Goal: Information Seeking & Learning: Learn about a topic

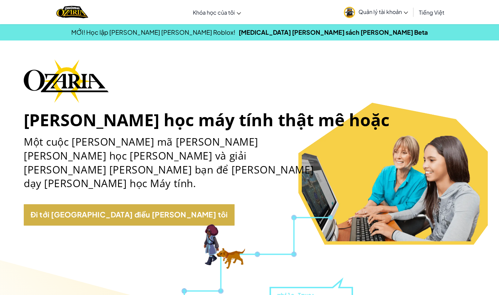
click at [103, 204] on link "Đi tới [GEOGRAPHIC_DATA] điều [PERSON_NAME] tôi" at bounding box center [129, 214] width 211 height 21
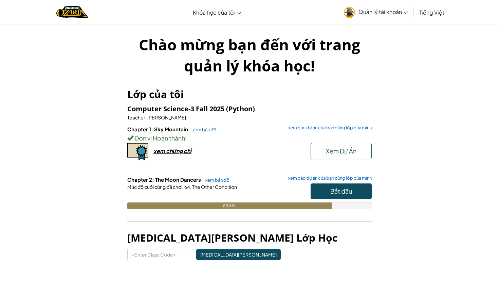
click at [358, 187] on button "Bắt đầu" at bounding box center [341, 191] width 61 height 16
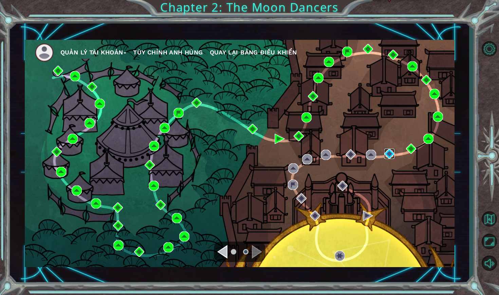
click at [389, 155] on img at bounding box center [390, 153] width 10 height 10
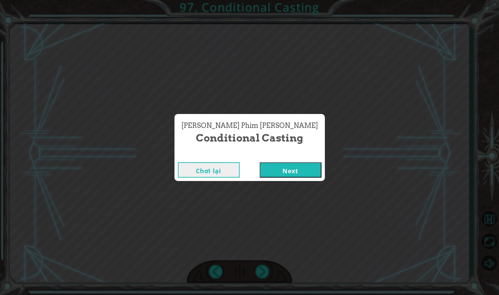
click at [293, 173] on button "Next" at bounding box center [291, 169] width 62 height 15
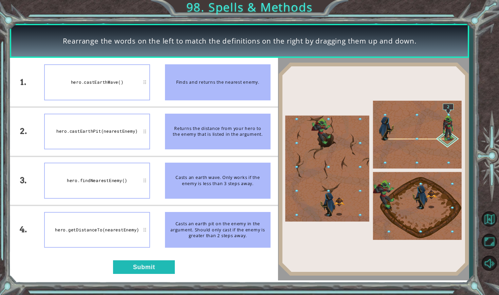
drag, startPoint x: 195, startPoint y: 181, endPoint x: 194, endPoint y: 128, distance: 53.3
click at [194, 128] on ul "Finds and returns the nearest enemy. Returns the distance from your hero to the…" at bounding box center [218, 156] width 121 height 196
click at [140, 188] on div "hero.findNearestEnemy()" at bounding box center [97, 180] width 106 height 36
drag, startPoint x: 209, startPoint y: 187, endPoint x: 170, endPoint y: 168, distance: 43.5
click at [172, 168] on div "Casts an earth wave. Only works if the enemy is less than 3 steps away." at bounding box center [218, 180] width 106 height 36
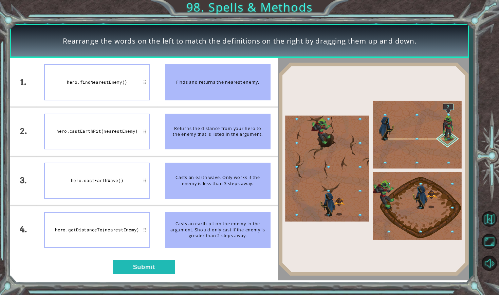
drag, startPoint x: 193, startPoint y: 225, endPoint x: 197, endPoint y: 141, distance: 83.4
click at [197, 141] on ul "Finds and returns the nearest enemy. Returns the distance from your hero to the…" at bounding box center [218, 156] width 121 height 196
click at [159, 267] on button "Submit" at bounding box center [144, 267] width 62 height 14
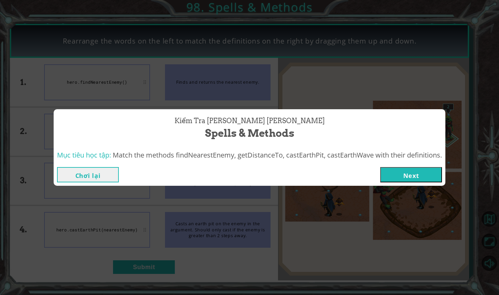
click at [408, 172] on button "Next" at bounding box center [412, 174] width 62 height 15
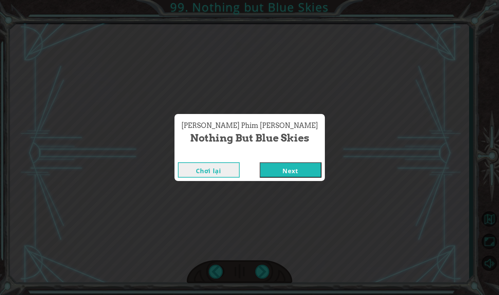
click at [286, 168] on button "Next" at bounding box center [291, 169] width 62 height 15
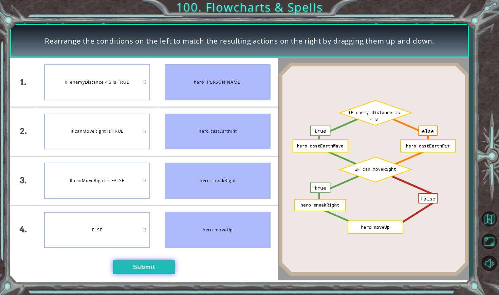
click at [148, 264] on button "Submit" at bounding box center [144, 267] width 62 height 14
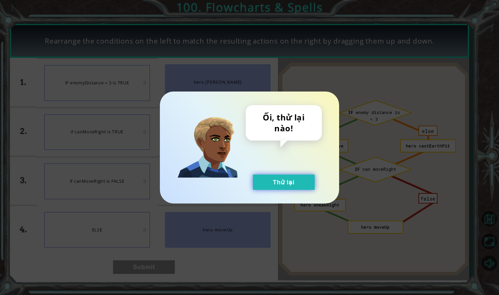
click at [282, 180] on button "Thử lại" at bounding box center [284, 181] width 62 height 15
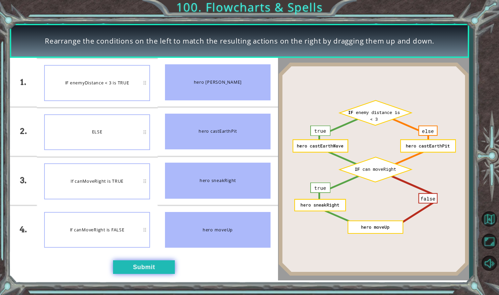
click at [137, 265] on button "Submit" at bounding box center [144, 267] width 62 height 14
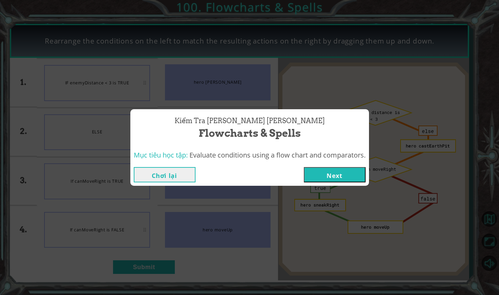
click at [333, 174] on button "Next" at bounding box center [335, 174] width 62 height 15
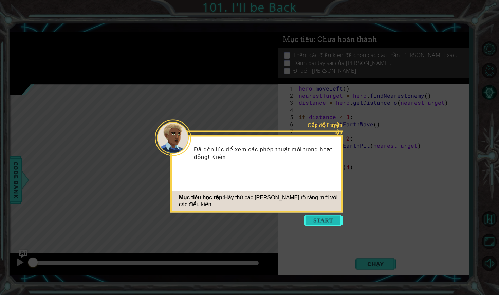
click at [327, 221] on button "Start" at bounding box center [323, 220] width 39 height 11
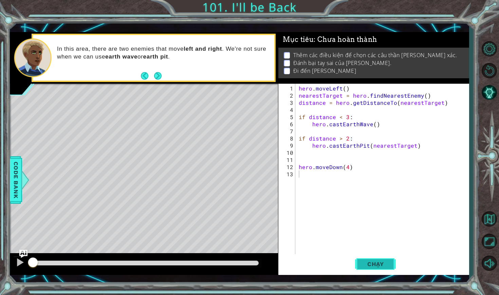
click at [367, 261] on span "Chạy" at bounding box center [376, 263] width 30 height 7
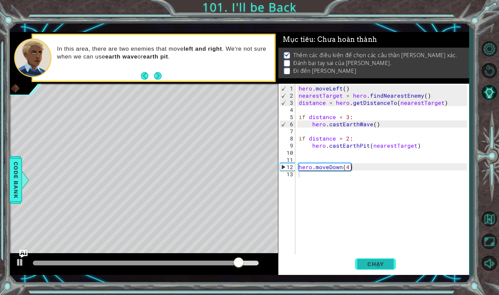
click at [374, 262] on span "Chạy" at bounding box center [376, 263] width 30 height 7
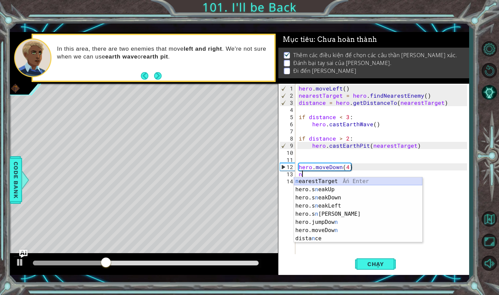
click at [312, 182] on div "n earestTarget Ấn Enter hero.s n eakUp Ấn Enter hero.s n eakDown Ấn Enter hero.…" at bounding box center [358, 218] width 128 height 82
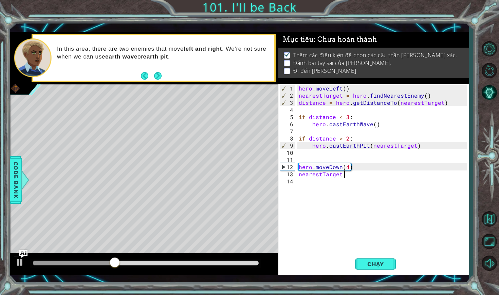
scroll to position [0, 3]
type textarea "nearestTarget = h"
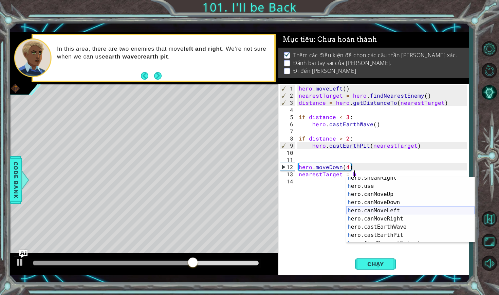
scroll to position [114, 0]
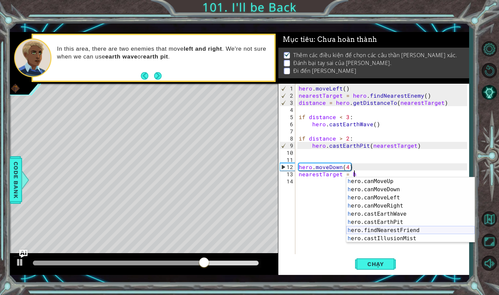
click at [381, 230] on div "h ero.canMoveUp Ấn Enter h ero.canMoveDown Ấn Enter h ero.canMoveLeft Ấn Enter …" at bounding box center [411, 218] width 128 height 82
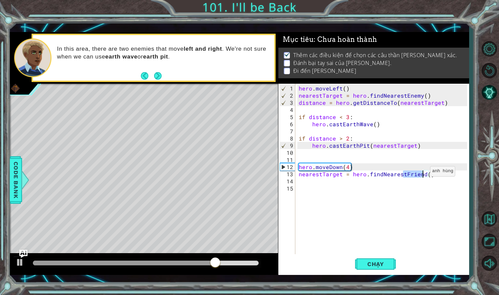
drag, startPoint x: 405, startPoint y: 173, endPoint x: 422, endPoint y: 174, distance: 17.7
click at [422, 174] on div "hero . moveLeft ( ) nearestTarget = hero . findNearestEnemy ( ) distance = hero…" at bounding box center [384, 178] width 173 height 186
type textarea "nearestTarget = hero.findNearestEnemy()"
click at [435, 178] on div "hero . moveLeft ( ) nearestTarget = hero . findNearestEnemy ( ) distance = hero…" at bounding box center [384, 178] width 173 height 186
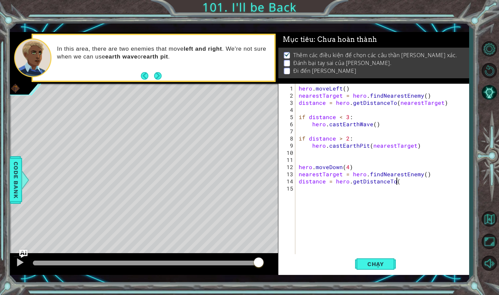
scroll to position [0, 6]
type textarea "distance = hero.getDistanceTo(nearestTarget)"
click at [302, 190] on div "hero . moveLeft ( ) nearestTarget = hero . findNearestEnemy ( ) distance = hero…" at bounding box center [384, 178] width 173 height 186
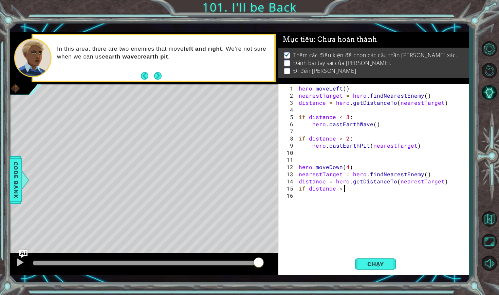
type textarea "if distance < 2"
type textarea "h"
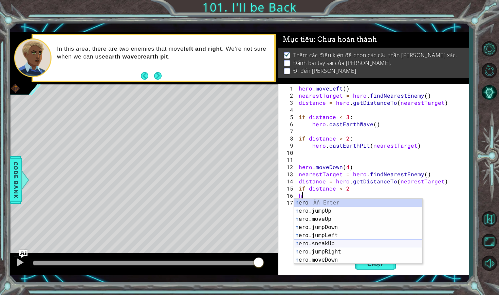
scroll to position [114, 0]
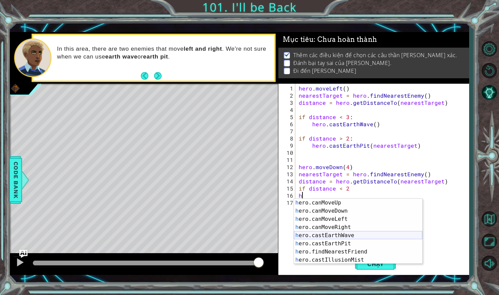
click at [325, 235] on div "h ero.canMoveUp Ấn Enter h ero.canMoveDown Ấn Enter h ero.canMoveLeft Ấn Enter …" at bounding box center [358, 239] width 128 height 82
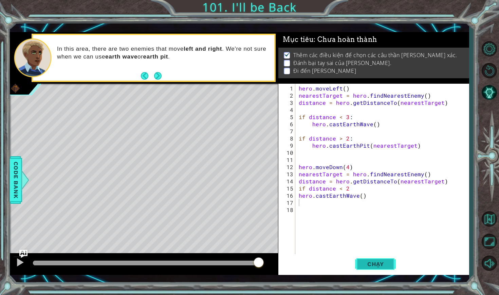
click at [365, 263] on span "Chạy" at bounding box center [376, 263] width 30 height 7
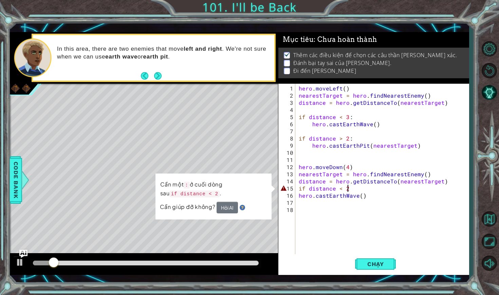
click at [352, 188] on div "hero . moveLeft ( ) nearestTarget = hero . findNearestEnemy ( ) distance = hero…" at bounding box center [384, 178] width 173 height 186
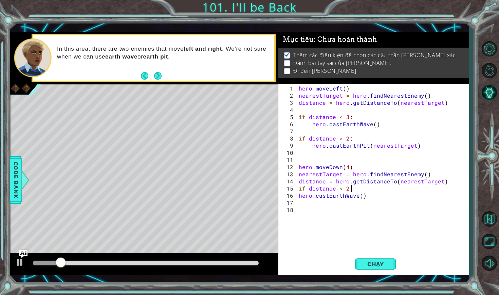
scroll to position [0, 3]
click at [366, 270] on button "Chạy" at bounding box center [375, 263] width 41 height 19
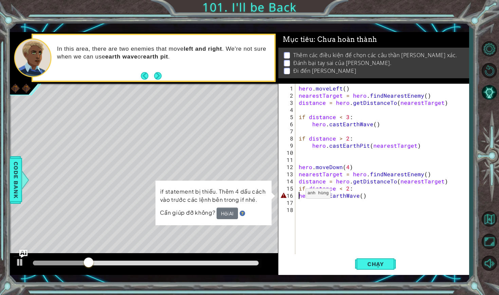
click at [298, 196] on div "hero . moveLeft ( ) nearestTarget = hero . findNearestEnemy ( ) distance = hero…" at bounding box center [384, 178] width 173 height 186
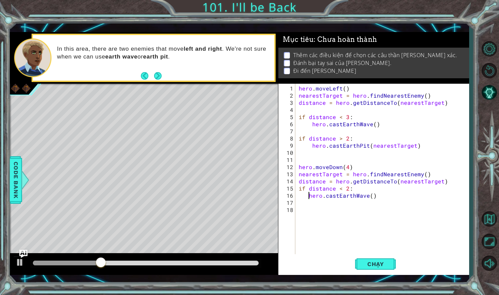
type textarea "hero.castEarthWave()"
click at [367, 262] on span "Chạy" at bounding box center [376, 263] width 30 height 7
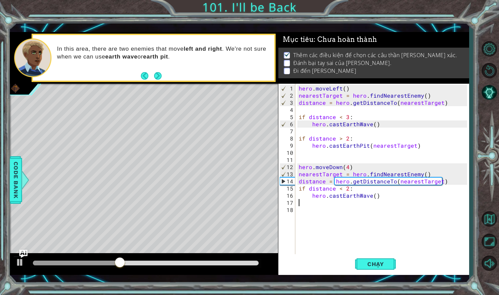
click at [311, 205] on div "hero . moveLeft ( ) nearestTarget = hero . findNearestEnemy ( ) distance = hero…" at bounding box center [384, 178] width 173 height 186
type textarea "if distance > 4"
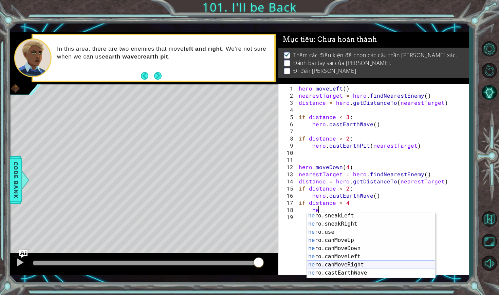
scroll to position [114, 0]
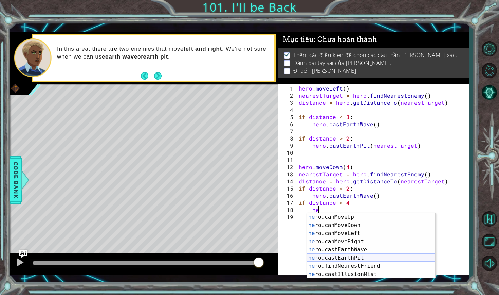
click at [347, 256] on div "he ro.canMoveUp Ấn Enter he ro.canMoveDown Ấn Enter he ro.canMoveLeft Ấn Enter …" at bounding box center [371, 254] width 128 height 82
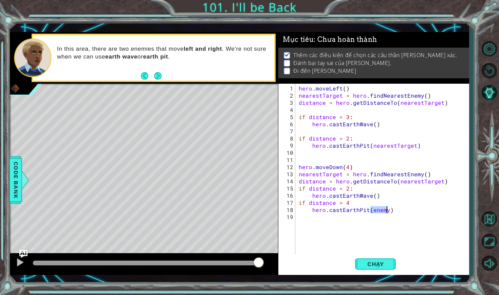
scroll to position [0, 0]
click at [375, 267] on button "Chạy" at bounding box center [375, 263] width 41 height 19
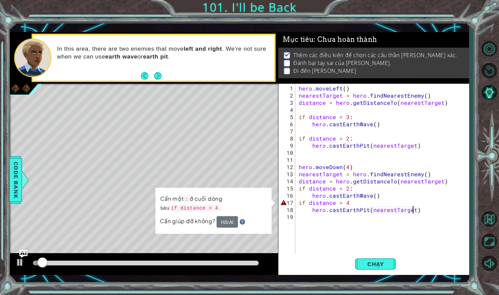
click at [350, 201] on div "hero . moveLeft ( ) nearestTarget = hero . findNearestEnemy ( ) distance = hero…" at bounding box center [384, 178] width 173 height 186
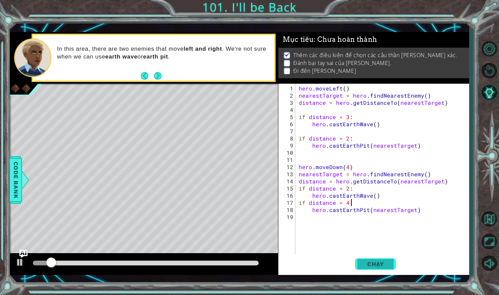
click at [367, 269] on button "Chạy" at bounding box center [375, 263] width 41 height 19
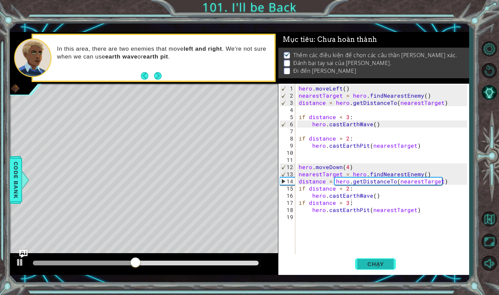
click at [370, 267] on span "Chạy" at bounding box center [376, 263] width 30 height 7
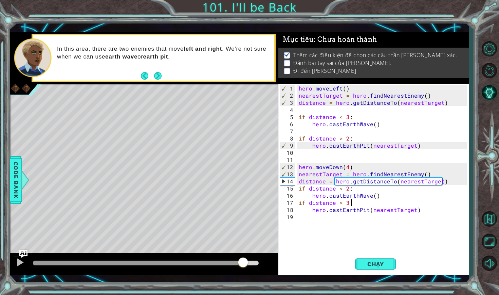
click at [243, 262] on div at bounding box center [146, 262] width 226 height 5
click at [225, 261] on div at bounding box center [129, 262] width 192 height 5
click at [21, 260] on div at bounding box center [20, 262] width 9 height 9
click at [213, 262] on div at bounding box center [123, 262] width 180 height 5
click at [192, 266] on div at bounding box center [145, 263] width 231 height 10
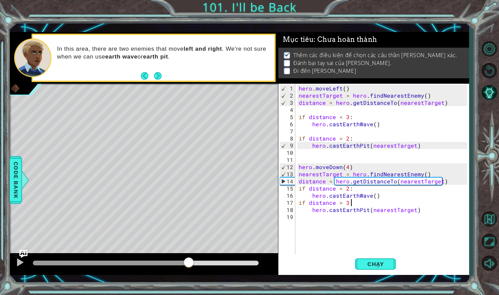
click at [189, 264] on div at bounding box center [111, 262] width 156 height 5
click at [493, 92] on button "Gợi ý AI" at bounding box center [490, 93] width 20 height 20
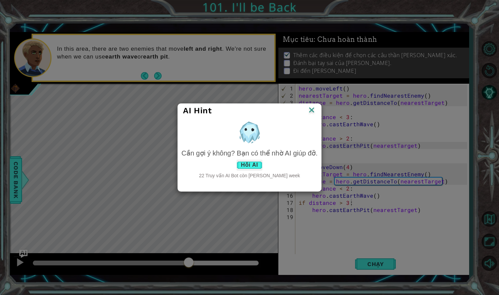
click at [256, 162] on button "Hỏi AI" at bounding box center [250, 164] width 26 height 11
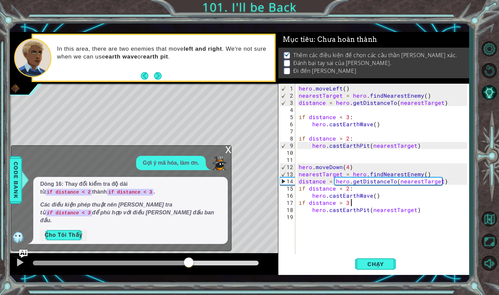
click at [69, 236] on button "Cho Tôi Thấy" at bounding box center [63, 234] width 47 height 11
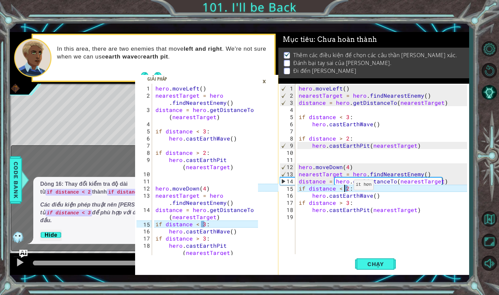
click at [346, 187] on div "hero . moveLeft ( ) nearestTarget = hero . findNearestEnemy ( ) distance = hero…" at bounding box center [384, 178] width 173 height 186
click at [348, 188] on div "hero . moveLeft ( ) nearestTarget = hero . findNearestEnemy ( ) distance = hero…" at bounding box center [384, 178] width 173 height 186
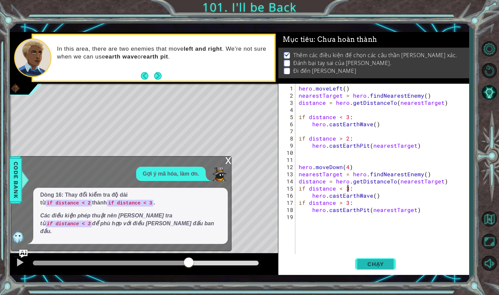
type textarea "if distance < 3:"
click at [369, 267] on span "Chạy" at bounding box center [376, 263] width 30 height 7
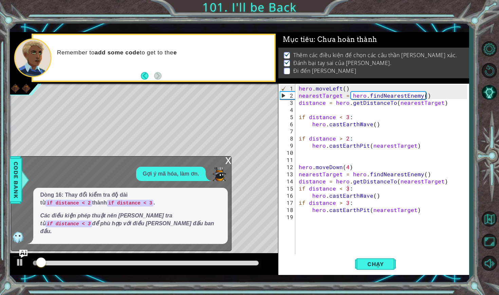
click at [228, 163] on div "x" at bounding box center [228, 159] width 6 height 7
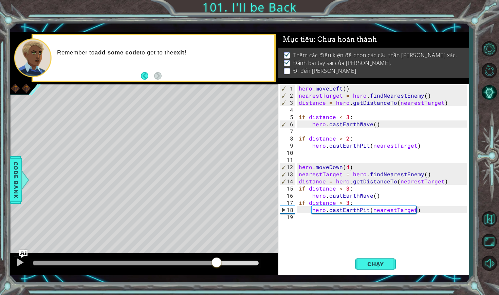
click at [216, 262] on div at bounding box center [146, 262] width 226 height 5
click at [197, 261] on div at bounding box center [115, 262] width 164 height 5
click at [15, 265] on button at bounding box center [20, 263] width 14 height 14
click at [171, 264] on div at bounding box center [102, 262] width 138 height 5
click at [316, 221] on div "hero . moveLeft ( ) nearestTarget = hero . findNearestEnemy ( ) distance = hero…" at bounding box center [384, 178] width 173 height 186
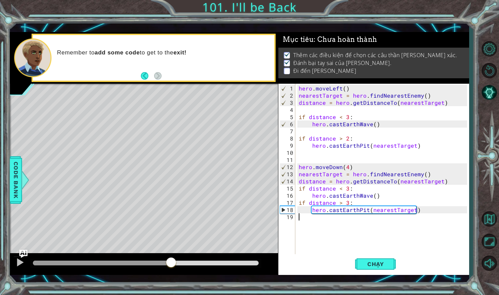
scroll to position [0, 0]
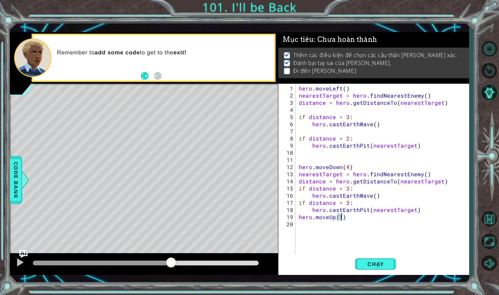
type textarea "hero.moveUp(4)"
type textarea "j"
click at [375, 267] on button "Chạy" at bounding box center [375, 263] width 41 height 19
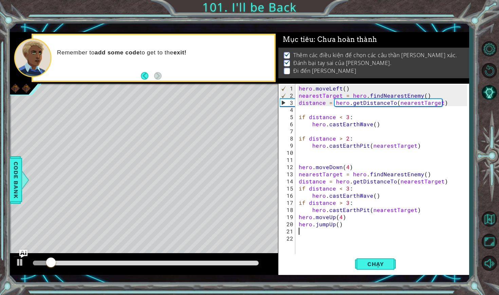
click at [231, 264] on div at bounding box center [146, 262] width 226 height 5
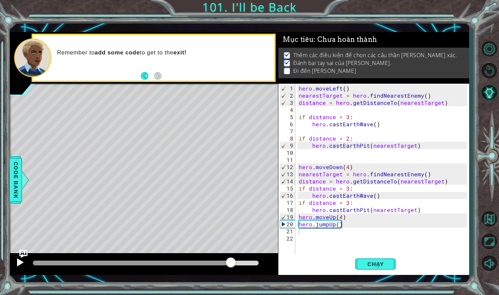
click at [19, 262] on div at bounding box center [20, 262] width 9 height 9
drag, startPoint x: 334, startPoint y: 217, endPoint x: 330, endPoint y: 216, distance: 4.4
click at [330, 216] on div "hero . moveLeft ( ) nearestTarget = hero . findNearestEnemy ( ) distance = hero…" at bounding box center [384, 178] width 173 height 186
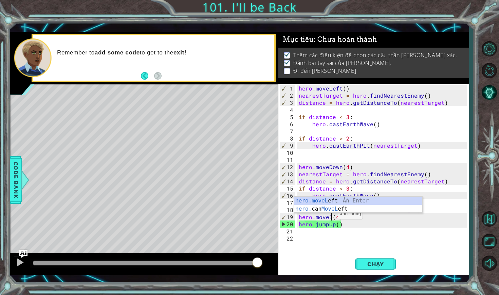
scroll to position [0, 2]
click at [338, 203] on div "hero.moveL eft Ấn Enter hero. can MoveL eft Ấn Enter" at bounding box center [358, 212] width 128 height 33
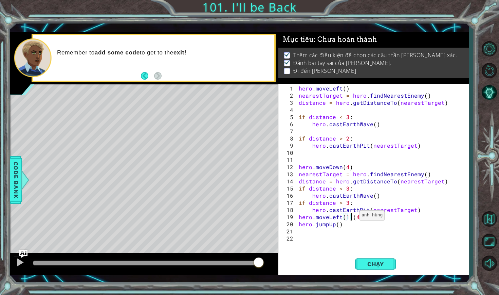
click at [352, 218] on div "hero . moveLeft ( ) nearestTarget = hero . findNearestEnemy ( ) distance = hero…" at bounding box center [384, 178] width 173 height 186
click at [333, 225] on div "hero . moveLeft ( ) nearestTarget = hero . findNearestEnemy ( ) distance = hero…" at bounding box center [384, 178] width 173 height 186
drag, startPoint x: 334, startPoint y: 225, endPoint x: 328, endPoint y: 225, distance: 6.1
click at [328, 225] on div "hero . moveLeft ( ) nearestTarget = hero . findNearestEnemy ( ) distance = hero…" at bounding box center [384, 178] width 173 height 186
type textarea "hero.jumpLeft()"
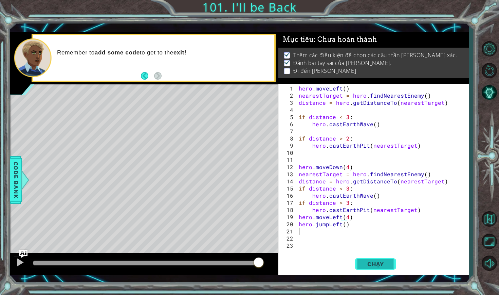
scroll to position [0, 0]
click at [385, 268] on button "Chạy" at bounding box center [375, 263] width 41 height 19
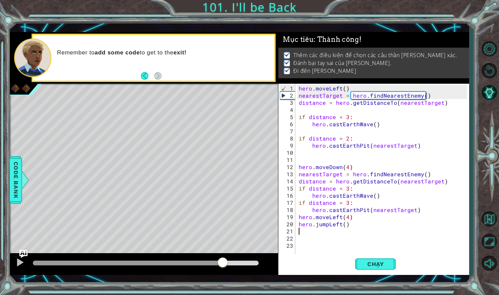
click at [223, 262] on div at bounding box center [146, 262] width 226 height 5
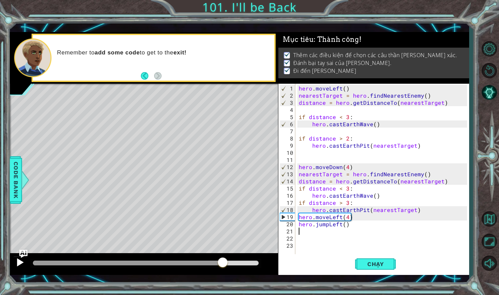
click at [23, 259] on div at bounding box center [20, 262] width 9 height 9
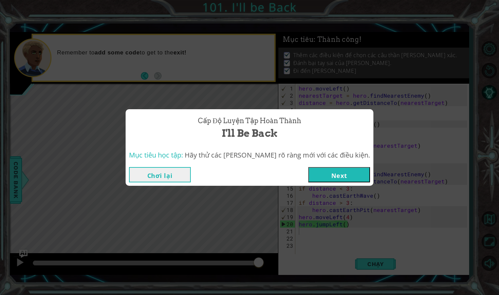
click at [319, 180] on button "Next" at bounding box center [340, 174] width 62 height 15
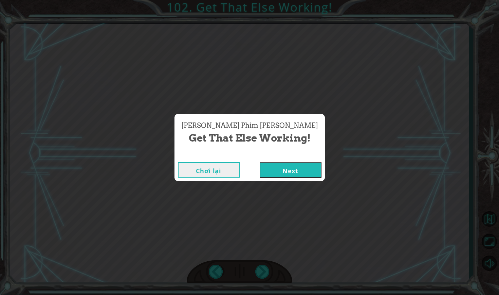
click at [307, 174] on button "Next" at bounding box center [291, 169] width 62 height 15
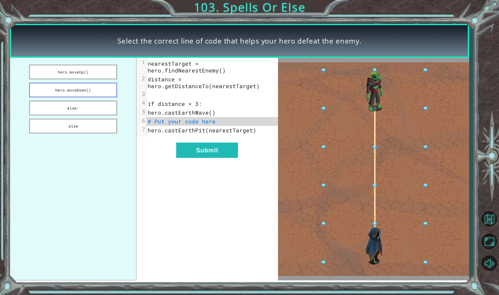
click at [93, 86] on button "hero.moveDown()" at bounding box center [73, 90] width 88 height 15
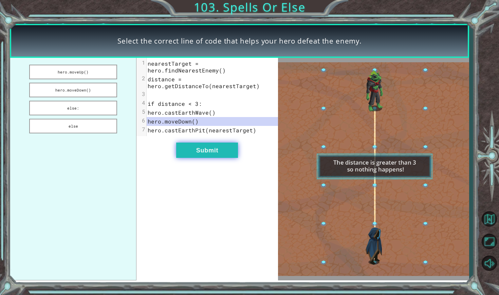
click at [191, 142] on button "Submit" at bounding box center [207, 149] width 62 height 15
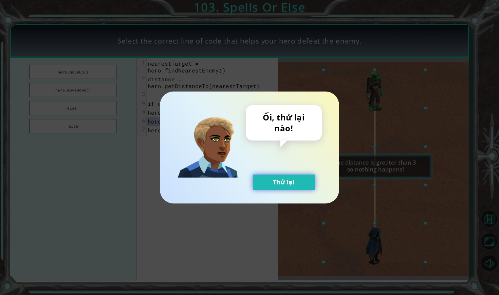
click at [266, 182] on button "Thử lại" at bounding box center [284, 181] width 62 height 15
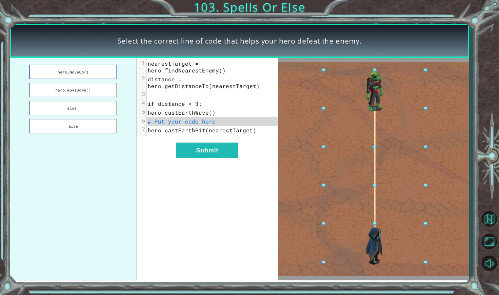
click at [95, 71] on button "hero.moveUp()" at bounding box center [73, 72] width 88 height 15
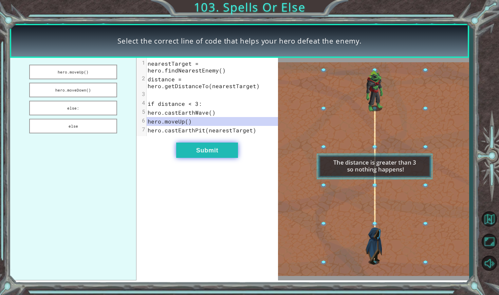
click at [190, 142] on button "Submit" at bounding box center [207, 149] width 62 height 15
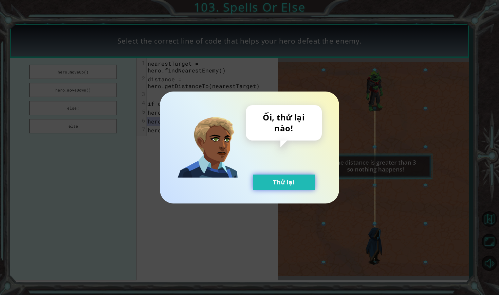
click at [261, 179] on button "Thử lại" at bounding box center [284, 181] width 62 height 15
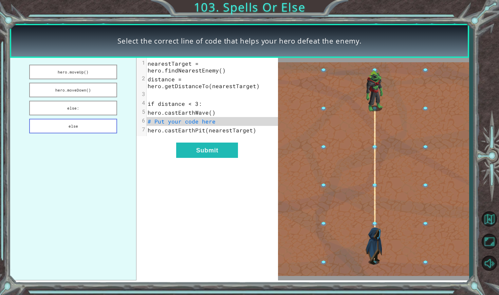
click at [78, 128] on button "else" at bounding box center [73, 126] width 88 height 15
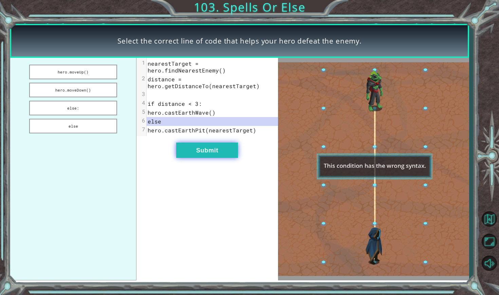
click at [181, 143] on button "Submit" at bounding box center [207, 149] width 62 height 15
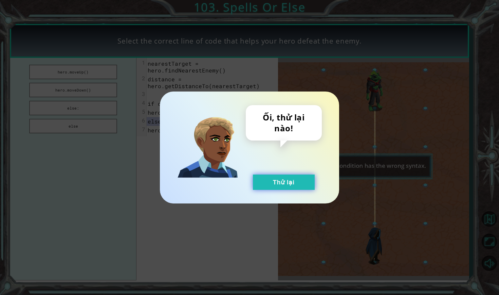
click at [287, 181] on button "Thử lại" at bounding box center [284, 181] width 62 height 15
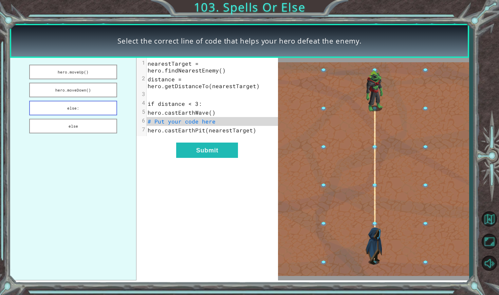
click at [92, 108] on button "else:" at bounding box center [73, 108] width 88 height 15
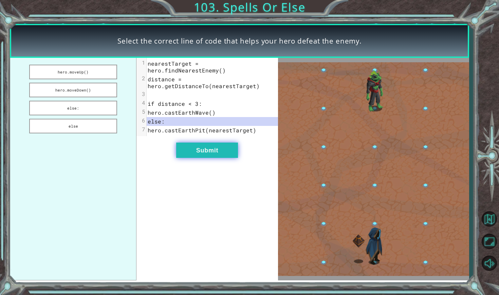
click at [186, 145] on button "Submit" at bounding box center [207, 149] width 62 height 15
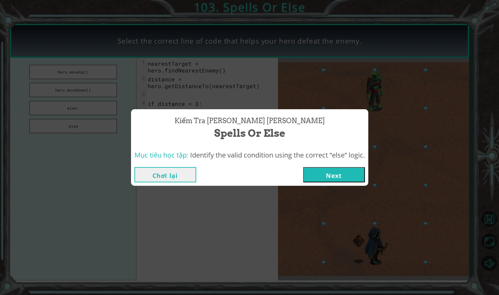
click at [340, 174] on button "Next" at bounding box center [334, 174] width 62 height 15
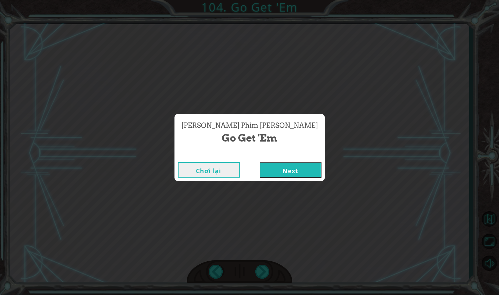
click at [292, 174] on button "Next" at bounding box center [291, 169] width 62 height 15
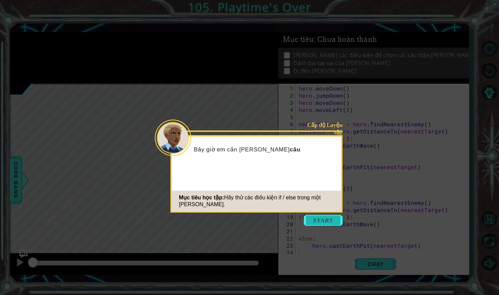
click at [327, 221] on button "Start" at bounding box center [323, 220] width 39 height 11
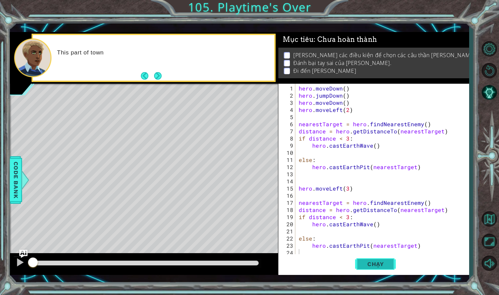
click at [370, 260] on button "Chạy" at bounding box center [375, 263] width 41 height 19
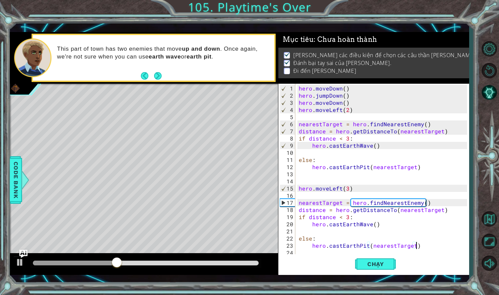
click at [416, 246] on div "hero . moveDown ( ) hero . jumpDown ( ) hero . moveDown ( ) hero . moveLeft ( 2…" at bounding box center [384, 178] width 173 height 186
type textarea "hero.castEarthPit(nearestTarget)"
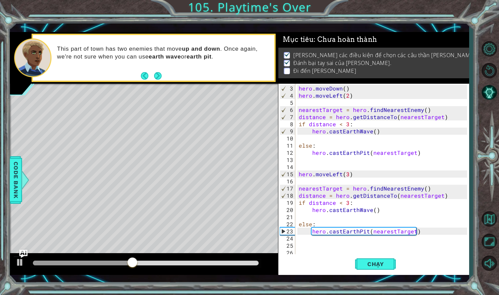
scroll to position [36, 0]
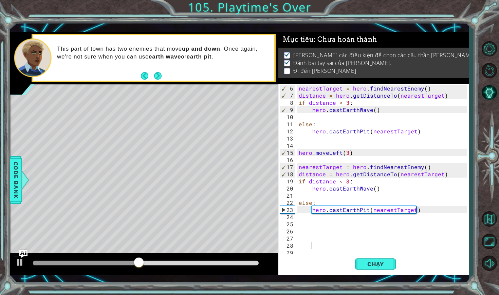
click at [424, 209] on div "nearestTarget = hero . findNearestEnemy ( ) distance = hero . getDistanceTo ( n…" at bounding box center [384, 178] width 173 height 186
type textarea "hero.castEarthPit(nearestTarget)"
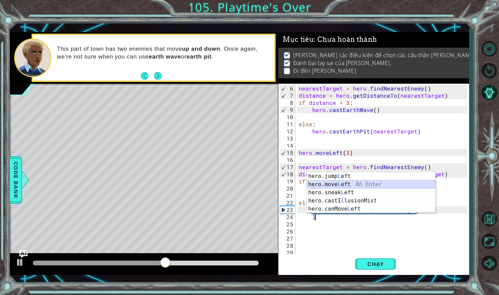
click at [426, 184] on div "hero.jump L eft Ấn Enter hero.move L eft Ấn Enter hero.sneak L eft Ấn Enter her…" at bounding box center [371, 200] width 128 height 57
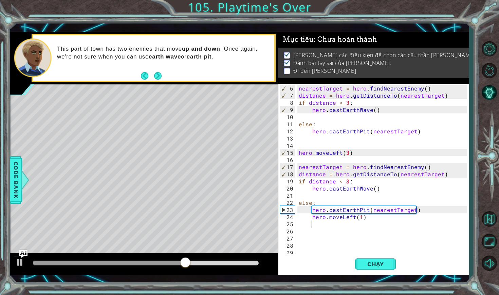
scroll to position [0, 4]
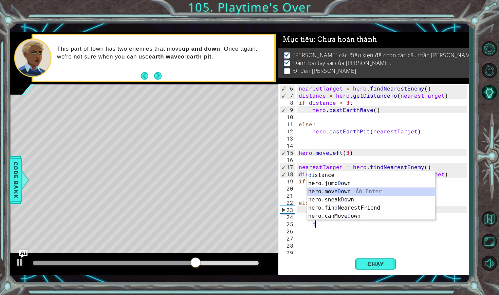
click at [405, 194] on div "d istance Ấn Enter hero.jump D own Ấn Enter hero.[PERSON_NAME] own Ấn Enter her…" at bounding box center [371, 203] width 128 height 65
type textarea "hero.moveDown(1)"
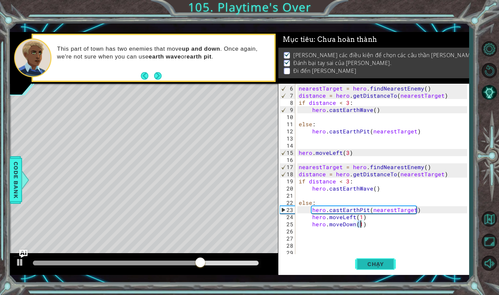
click at [367, 263] on span "Chạy" at bounding box center [376, 263] width 30 height 7
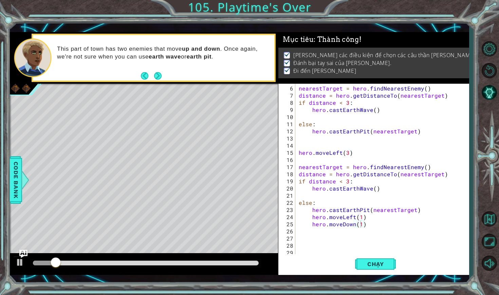
click at [228, 265] on div at bounding box center [145, 263] width 231 height 10
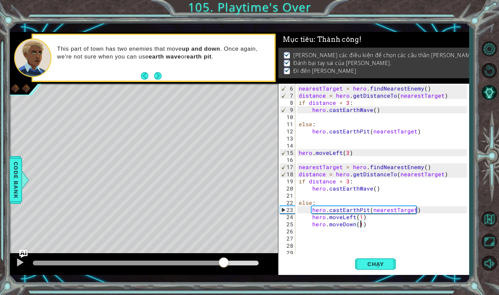
click at [224, 263] on div at bounding box center [146, 262] width 226 height 5
click at [21, 265] on div at bounding box center [20, 262] width 9 height 9
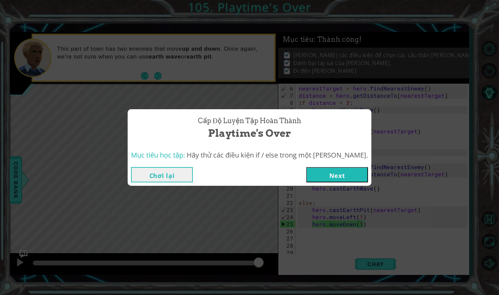
click at [311, 169] on button "Next" at bounding box center [337, 174] width 62 height 15
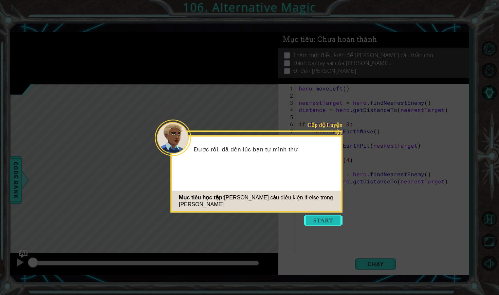
click at [309, 219] on button "Start" at bounding box center [323, 220] width 39 height 11
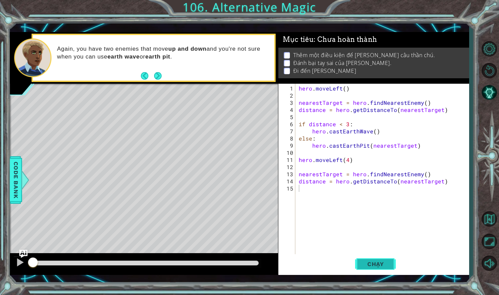
click at [368, 262] on span "Chạy" at bounding box center [376, 263] width 30 height 7
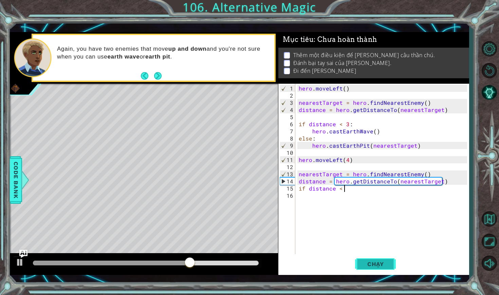
scroll to position [0, 3]
type textarea "if distance < 1:"
type textarea "h"
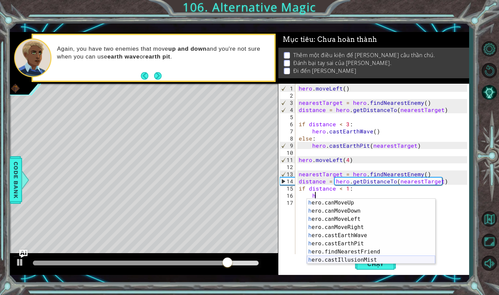
scroll to position [114, 0]
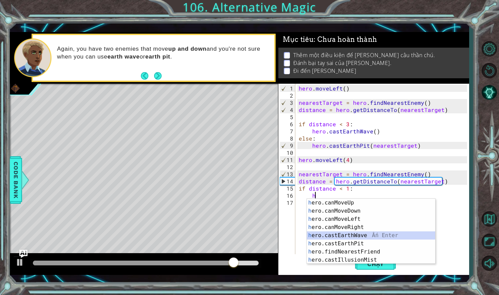
click at [370, 232] on div "h ero.canMoveUp Ấn Enter h ero.canMoveDown Ấn Enter h ero.canMoveLeft Ấn Enter …" at bounding box center [371, 239] width 128 height 82
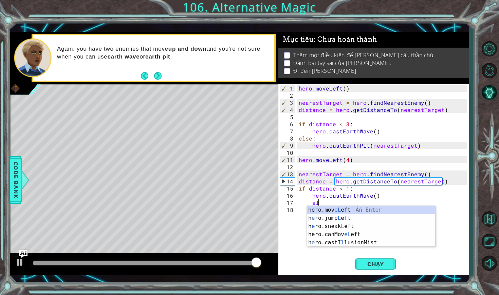
scroll to position [0, 1]
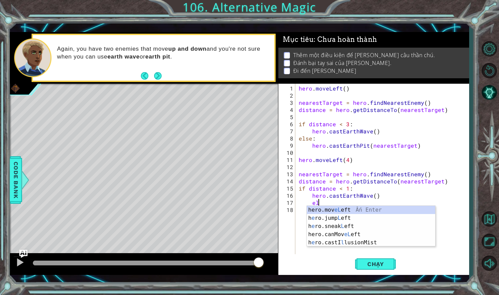
type textarea "e"
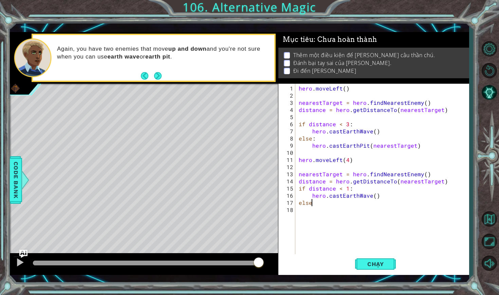
scroll to position [0, 0]
type textarea "else :"
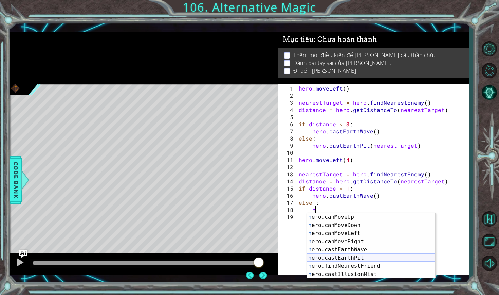
scroll to position [114, 0]
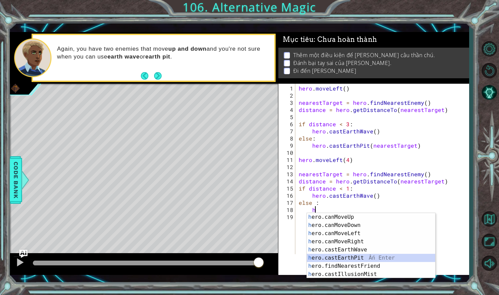
click at [367, 257] on div "h ero.canMoveUp Ấn Enter h ero.canMoveDown Ấn Enter h ero.canMoveLeft Ấn Enter …" at bounding box center [371, 254] width 128 height 82
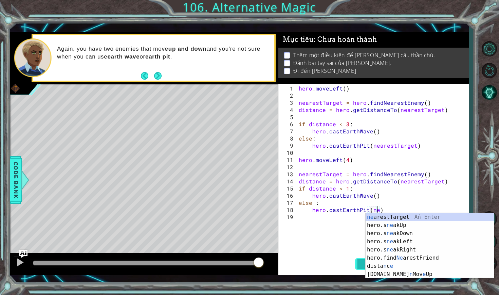
scroll to position [0, 5]
type textarea "hero.castEarthPit(nearestTarget)"
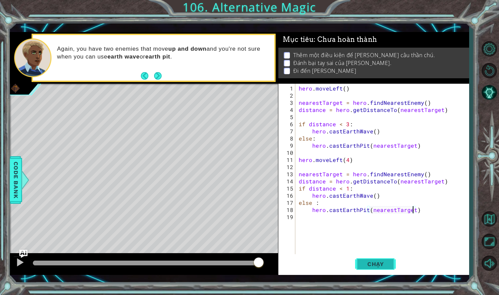
scroll to position [0, 0]
click at [375, 262] on span "Chạy" at bounding box center [376, 263] width 30 height 7
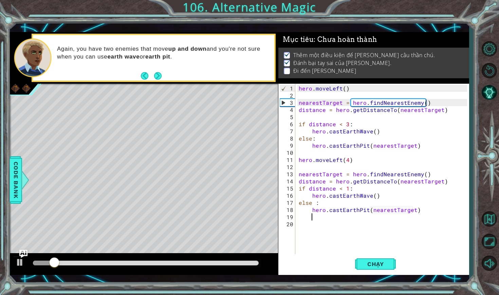
click at [197, 263] on div at bounding box center [146, 262] width 226 height 5
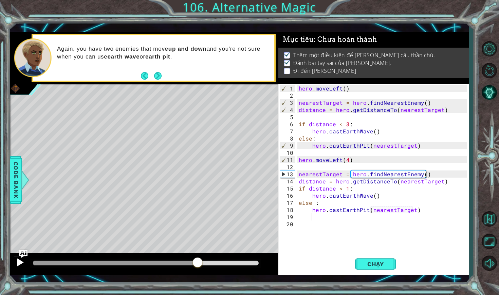
click at [14, 267] on button at bounding box center [20, 263] width 14 height 14
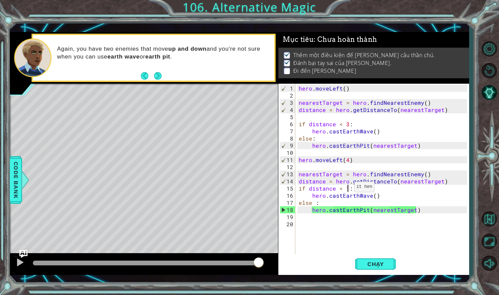
click at [347, 189] on div "hero . moveLeft ( ) nearestTarget = hero . findNearestEnemy ( ) distance = hero…" at bounding box center [384, 178] width 173 height 186
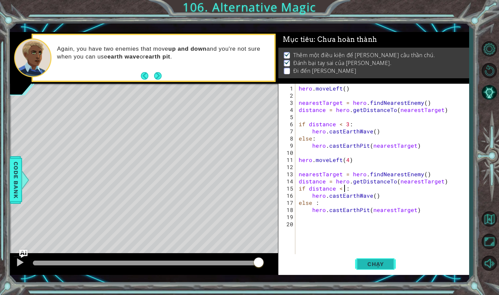
click at [361, 264] on span "Chạy" at bounding box center [376, 263] width 30 height 7
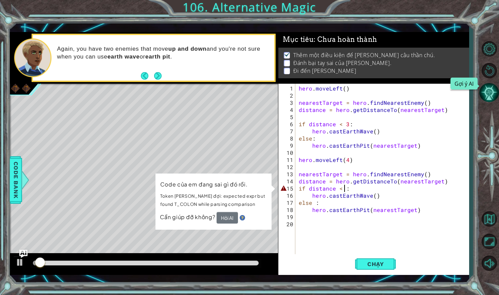
click at [491, 96] on button "Gợi ý AI" at bounding box center [490, 93] width 20 height 20
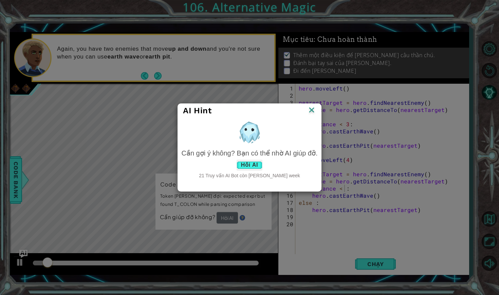
click at [241, 166] on button "Hỏi AI" at bounding box center [250, 164] width 26 height 11
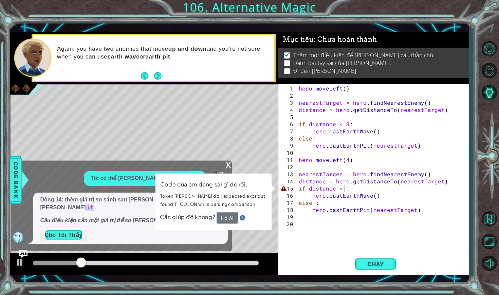
click at [72, 238] on button "Cho Tôi Thấy" at bounding box center [63, 234] width 47 height 11
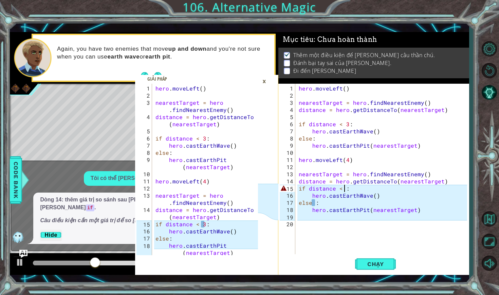
scroll to position [0, 3]
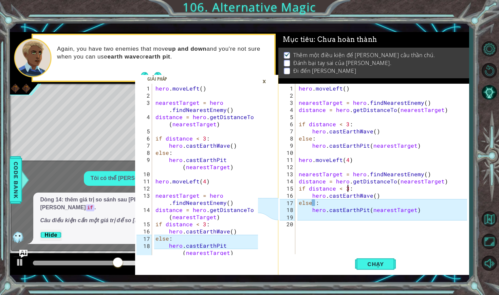
click at [315, 203] on div "hero . moveLeft ( ) nearestTarget = hero . findNearestEnemy ( ) distance = hero…" at bounding box center [384, 178] width 173 height 186
type textarea "else:"
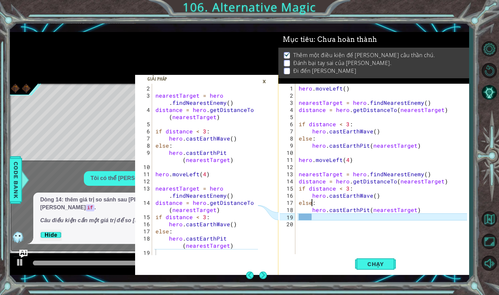
scroll to position [0, 0]
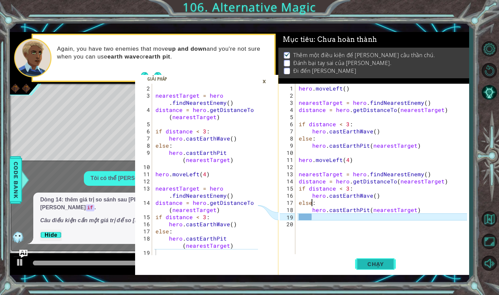
click at [376, 265] on span "Chạy" at bounding box center [376, 263] width 30 height 7
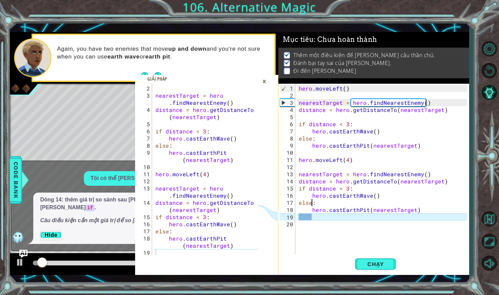
click at [265, 82] on div "×" at bounding box center [264, 81] width 11 height 12
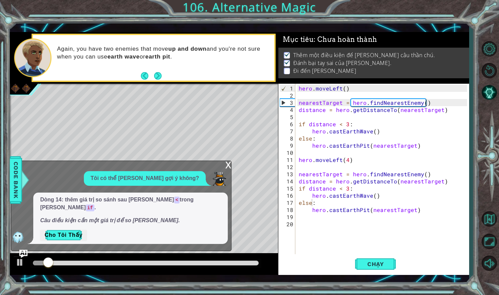
click at [230, 168] on div "x" at bounding box center [228, 164] width 6 height 7
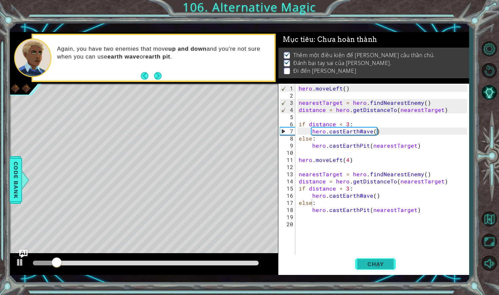
click at [365, 261] on span "Chạy" at bounding box center [376, 263] width 30 height 7
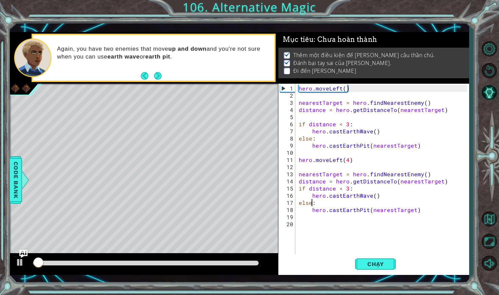
click at [202, 265] on div at bounding box center [145, 263] width 231 height 10
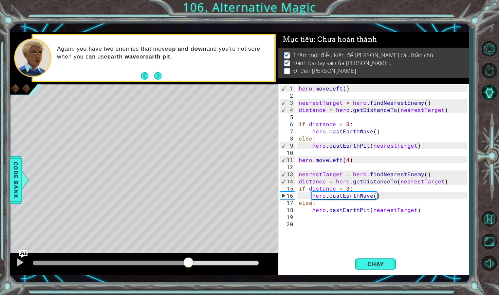
click at [188, 263] on div at bounding box center [146, 262] width 226 height 5
click at [17, 266] on div at bounding box center [20, 262] width 9 height 9
click at [321, 224] on div "hero . moveLeft ( ) nearestTarget = hero . findNearestEnemy ( ) distance = hero…" at bounding box center [384, 178] width 173 height 186
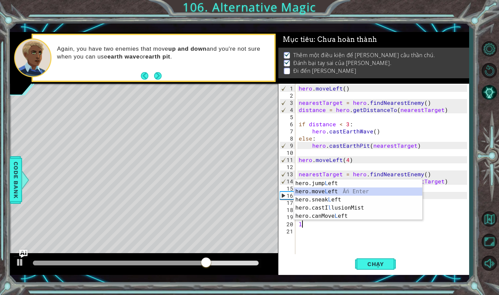
click at [334, 190] on div "hero.jump L eft Ấn Enter hero.move L eft Ấn Enter hero.sneak L eft Ấn Enter her…" at bounding box center [358, 207] width 128 height 57
type textarea "hero.moveLeft(1)"
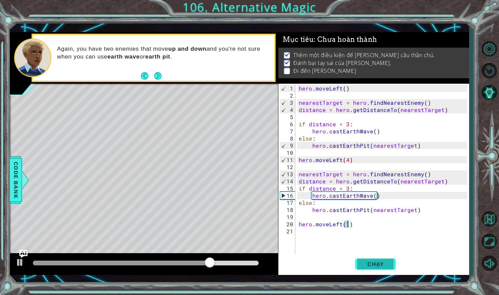
click at [382, 265] on span "Chạy" at bounding box center [376, 263] width 30 height 7
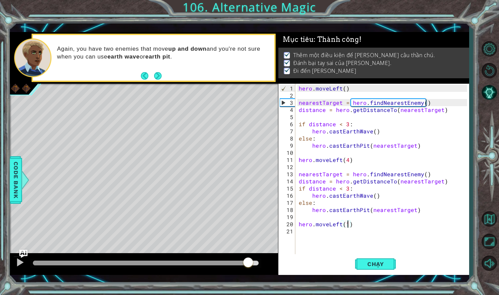
click at [248, 262] on div at bounding box center [146, 262] width 226 height 5
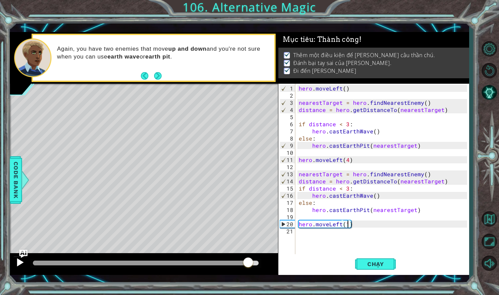
click at [18, 263] on div at bounding box center [20, 262] width 9 height 9
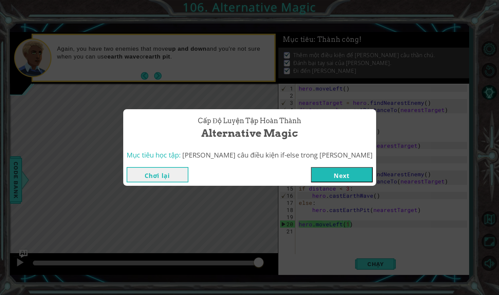
click at [311, 178] on button "Next" at bounding box center [342, 174] width 62 height 15
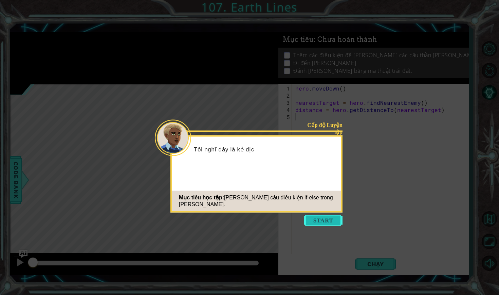
click at [317, 220] on button "Start" at bounding box center [323, 220] width 39 height 11
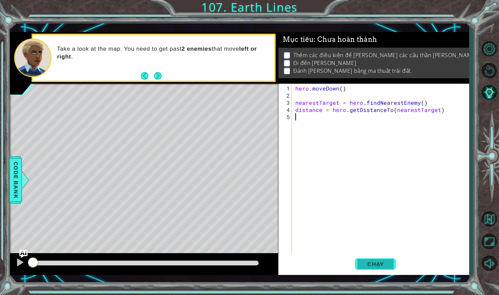
click at [387, 262] on span "Chạy" at bounding box center [376, 263] width 30 height 7
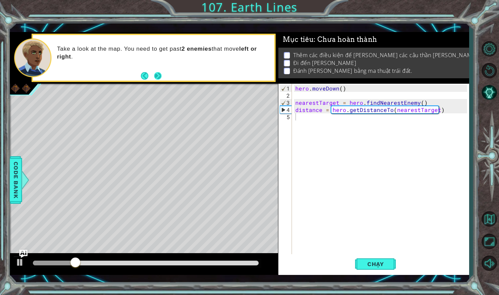
click at [156, 79] on button "Next" at bounding box center [158, 75] width 9 height 9
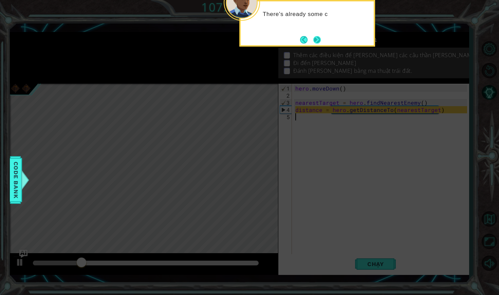
click at [320, 39] on button "Next" at bounding box center [317, 39] width 13 height 13
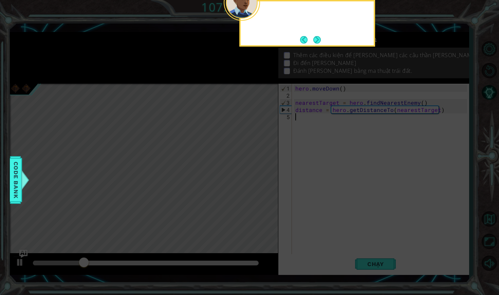
click at [320, 39] on button "Next" at bounding box center [317, 40] width 8 height 8
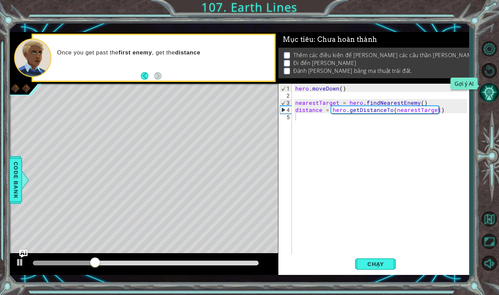
click at [492, 87] on button "Gợi ý AI" at bounding box center [490, 93] width 20 height 20
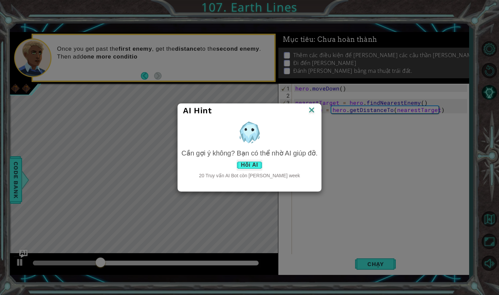
click at [246, 166] on button "Hỏi AI" at bounding box center [250, 164] width 26 height 11
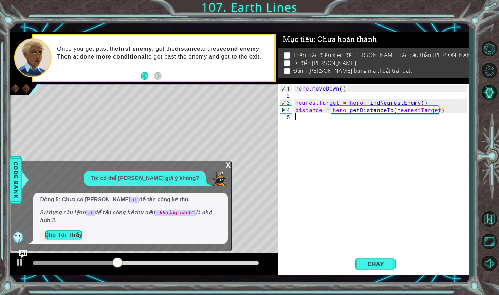
click at [57, 233] on button "Cho Tôi Thấy" at bounding box center [63, 234] width 47 height 11
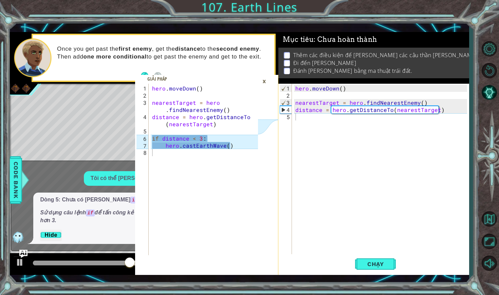
click at [303, 122] on div "hero . [GEOGRAPHIC_DATA] ( ) nearestTarget = hero . findNearestEnemy ( ) distan…" at bounding box center [382, 178] width 177 height 186
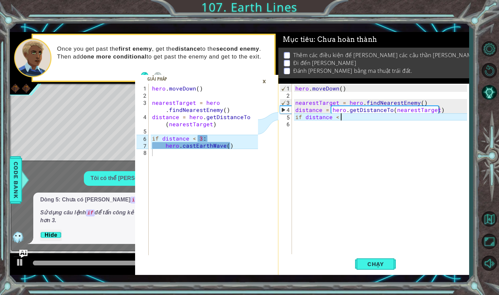
scroll to position [0, 3]
type textarea "if distance < 3:"
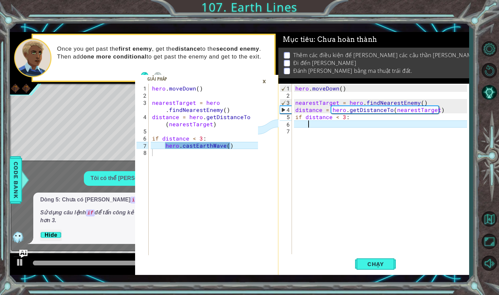
scroll to position [0, 1]
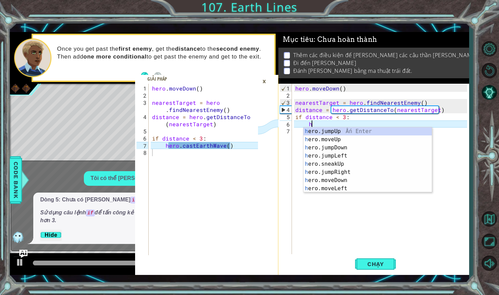
type textarea "he"
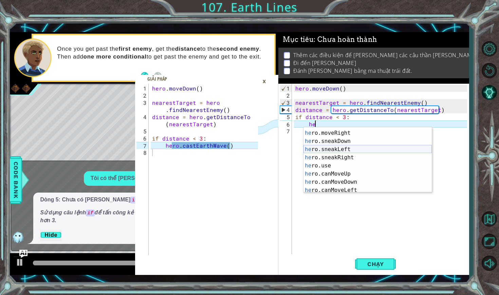
scroll to position [106, 0]
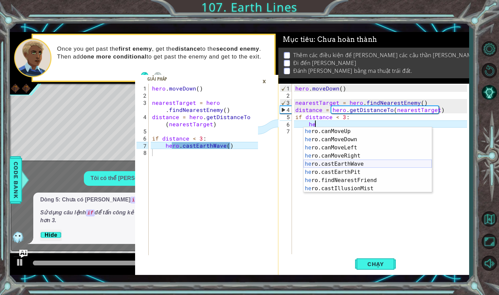
click at [332, 165] on div "he ro.canMoveUp Ấn Enter he ro.canMoveDown Ấn Enter he ro.canMoveLeft Ấn Enter …" at bounding box center [368, 168] width 128 height 82
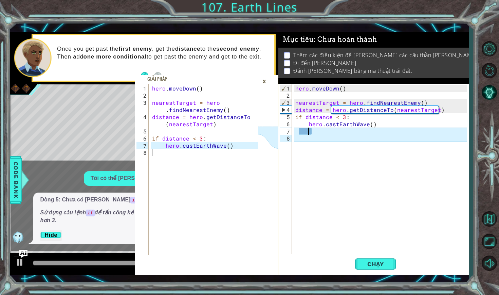
scroll to position [0, 0]
click at [370, 263] on span "Chạy" at bounding box center [376, 263] width 30 height 7
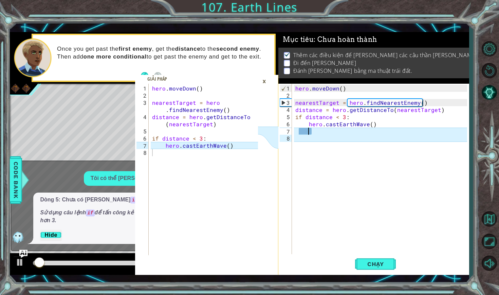
click at [265, 82] on div "×" at bounding box center [264, 81] width 11 height 12
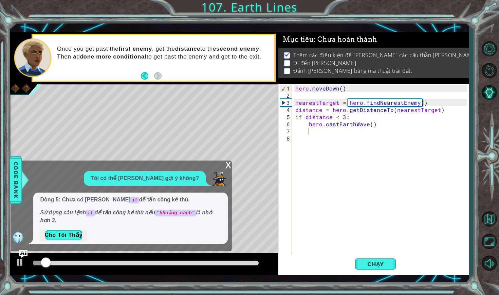
click at [230, 168] on div "x" at bounding box center [228, 164] width 6 height 7
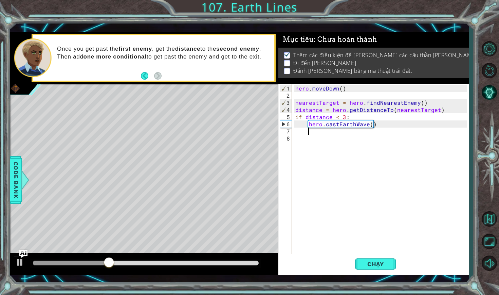
scroll to position [0, 0]
click at [301, 137] on div "hero . [GEOGRAPHIC_DATA] ( ) nearestTarget = hero . findNearestEnemy ( ) distan…" at bounding box center [382, 178] width 177 height 186
click at [296, 131] on div "hero . [GEOGRAPHIC_DATA] ( ) nearestTarget = hero . findNearestEnemy ( ) distan…" at bounding box center [382, 178] width 177 height 186
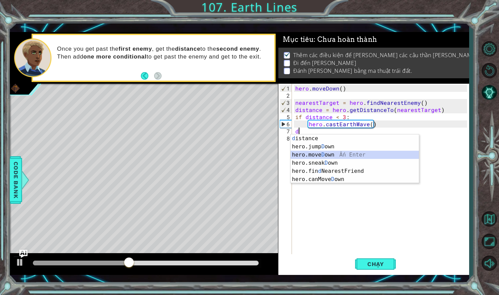
click at [304, 153] on div "d istance Ấn Enter hero.jump D own Ấn Enter hero.[PERSON_NAME] own Ấn Enter her…" at bounding box center [355, 166] width 128 height 65
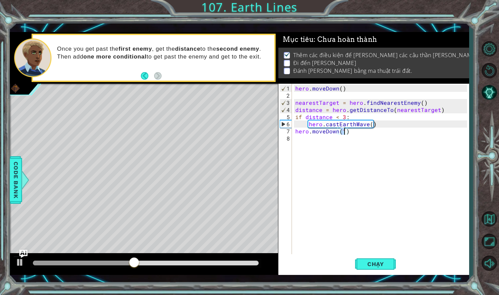
type textarea "hero.moveDown(2)"
click at [303, 141] on div "hero . [GEOGRAPHIC_DATA] ( ) nearestTarget = hero . findNearestEnemy ( ) distan…" at bounding box center [382, 178] width 177 height 186
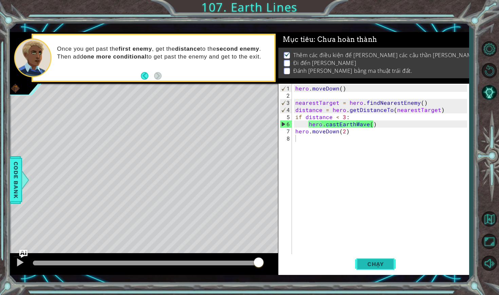
click at [365, 268] on button "Chạy" at bounding box center [375, 263] width 41 height 19
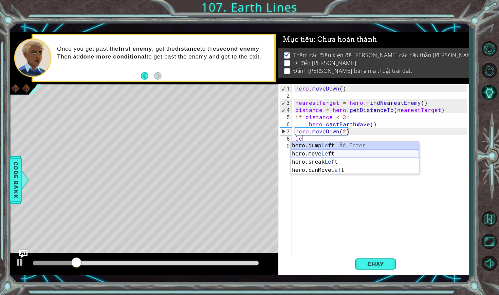
click at [304, 151] on div "hero.jump Le ft Ấn Enter hero.move Le ft Ấn Enter hero.sneak Le ft Ấn Enter her…" at bounding box center [355, 165] width 128 height 49
type textarea "hero.moveLeft(1)"
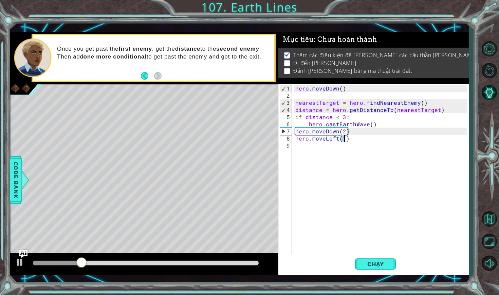
click at [302, 146] on div "hero . [GEOGRAPHIC_DATA] ( ) nearestTarget = hero . findNearestEnemy ( ) distan…" at bounding box center [382, 178] width 177 height 186
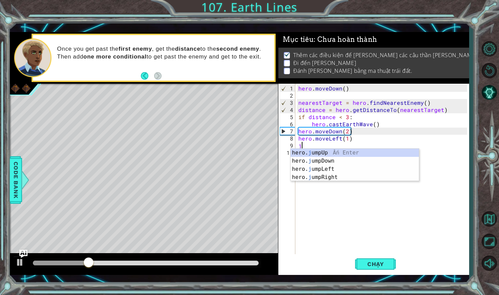
type textarea "ju"
click at [302, 166] on div "hero. ju mpUp Ấn Enter hero. ju mpDown Ấn Enter hero. ju mpLeft Ấn Enter hero. …" at bounding box center [358, 172] width 128 height 49
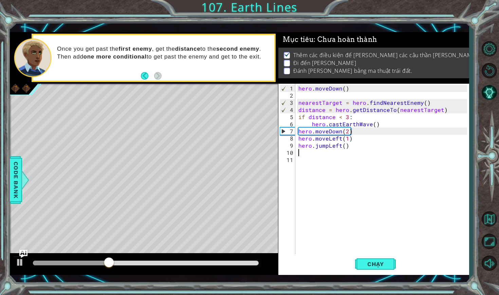
click at [347, 145] on div "hero . [GEOGRAPHIC_DATA] ( ) nearestTarget = hero . findNearestEnemy ( ) distan…" at bounding box center [384, 178] width 174 height 186
click at [345, 147] on div "hero . [GEOGRAPHIC_DATA] ( ) nearestTarget = hero . findNearestEnemy ( ) distan…" at bounding box center [384, 178] width 174 height 186
click at [368, 263] on span "Chạy" at bounding box center [376, 263] width 30 height 7
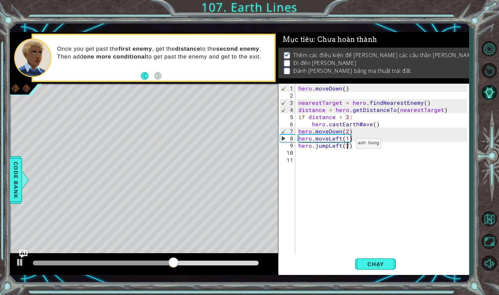
click at [348, 146] on div "hero . [GEOGRAPHIC_DATA] ( ) nearestTarget = hero . findNearestEnemy ( ) distan…" at bounding box center [384, 178] width 174 height 186
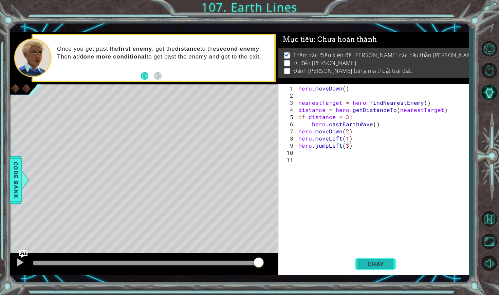
click at [362, 267] on button "Chạy" at bounding box center [375, 263] width 41 height 19
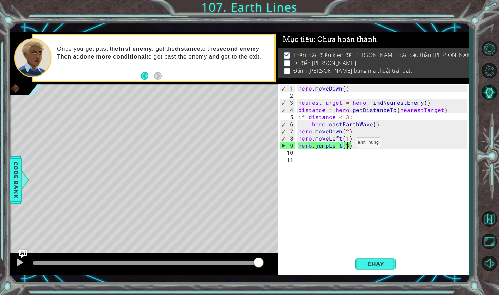
type textarea "hero.jumpLeft()"
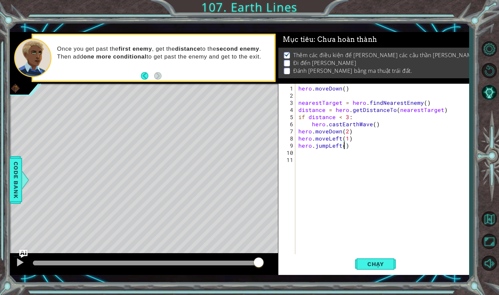
click at [354, 144] on div "hero . [GEOGRAPHIC_DATA] ( ) nearestTarget = hero . findNearestEnemy ( ) distan…" at bounding box center [384, 178] width 174 height 186
type textarea "j"
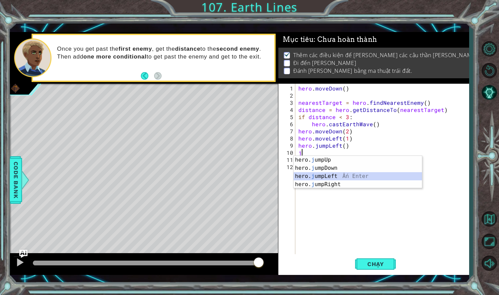
click at [341, 174] on div "hero. j umpUp Ấn Enter hero. j umpDown Ấn Enter hero. j umpLeft Ấn Enter hero. …" at bounding box center [358, 180] width 128 height 49
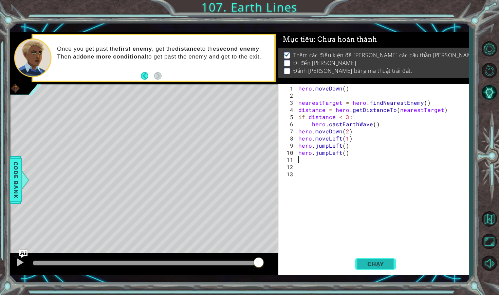
click at [370, 262] on span "Chạy" at bounding box center [376, 263] width 30 height 7
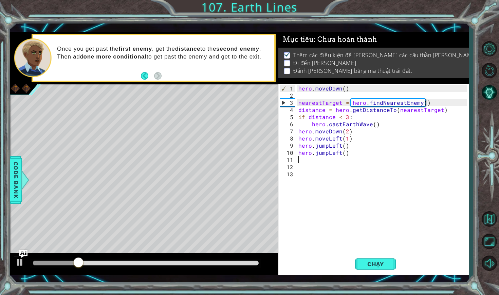
drag, startPoint x: 353, startPoint y: 158, endPoint x: 305, endPoint y: 157, distance: 47.6
click at [305, 157] on div "hero . [GEOGRAPHIC_DATA] ( ) nearestTarget = hero . findNearestEnemy ( ) distan…" at bounding box center [384, 178] width 174 height 186
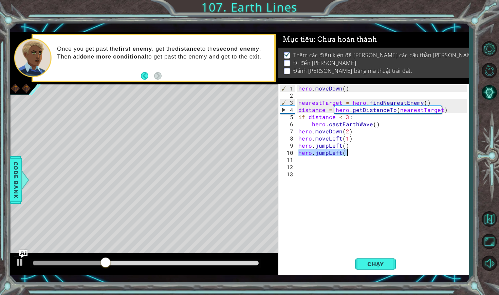
drag, startPoint x: 300, startPoint y: 153, endPoint x: 352, endPoint y: 154, distance: 52.3
click at [352, 154] on div "hero . [GEOGRAPHIC_DATA] ( ) nearestTarget = hero . findNearestEnemy ( ) distan…" at bounding box center [384, 178] width 174 height 186
type textarea "hero.jumpLeft()"
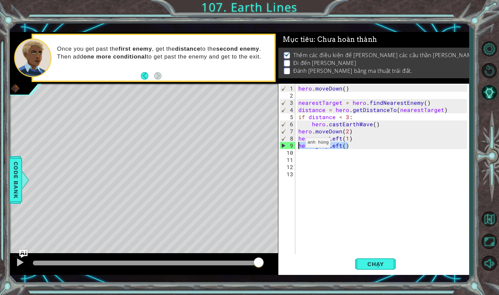
drag, startPoint x: 350, startPoint y: 145, endPoint x: 297, endPoint y: 144, distance: 53.0
click at [297, 144] on div "hero . [GEOGRAPHIC_DATA] ( ) nearestTarget = hero . findNearestEnemy ( ) distan…" at bounding box center [382, 169] width 170 height 171
type textarea "hero.jumpLeft()"
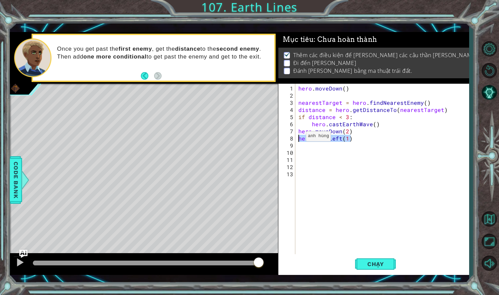
drag, startPoint x: 353, startPoint y: 139, endPoint x: 298, endPoint y: 138, distance: 55.4
click at [298, 139] on div "hero . [GEOGRAPHIC_DATA] ( ) nearestTarget = hero . findNearestEnemy ( ) distan…" at bounding box center [384, 178] width 174 height 186
type textarea "hero.moveLeft(1)"
click at [348, 130] on div "hero . [GEOGRAPHIC_DATA] ( ) nearestTarget = hero . findNearestEnemy ( ) distan…" at bounding box center [384, 178] width 174 height 186
type textarea "hero.moveDown(4)"
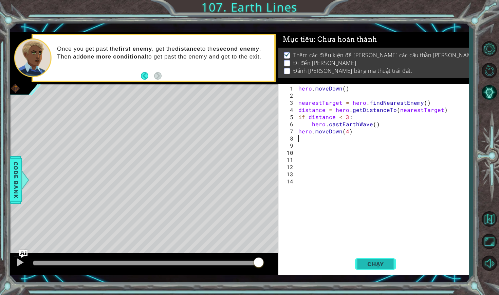
click at [373, 266] on span "Chạy" at bounding box center [376, 263] width 30 height 7
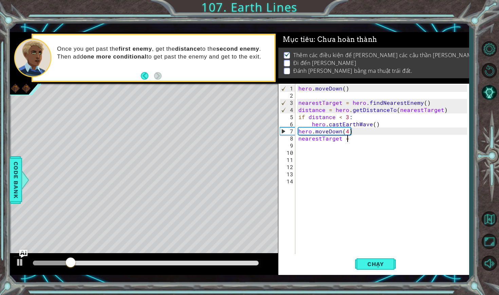
scroll to position [0, 3]
type textarea "nearestTarget = h"
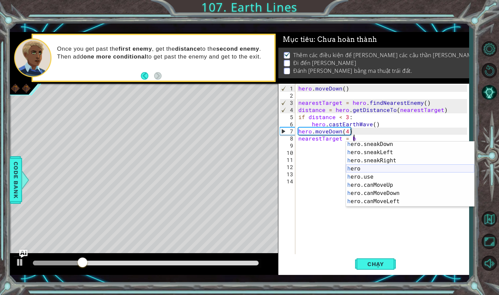
scroll to position [114, 0]
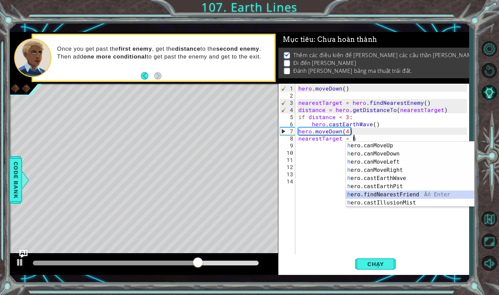
click at [368, 193] on div "h ero.canMoveUp Ấn Enter h ero.canMoveDown Ấn Enter h ero.canMoveLeft Ấn Enter …" at bounding box center [410, 182] width 128 height 82
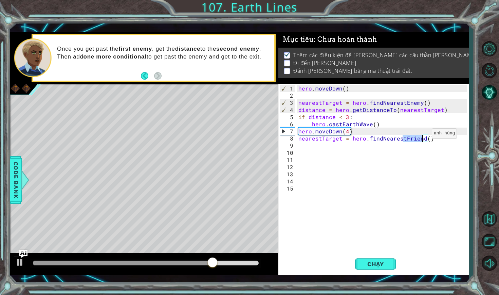
drag, startPoint x: 404, startPoint y: 139, endPoint x: 424, endPoint y: 136, distance: 20.2
click at [424, 136] on div "hero . [GEOGRAPHIC_DATA] ( ) nearestTarget = hero . findNearestEnemy ( ) distan…" at bounding box center [384, 178] width 174 height 186
type textarea "nearestTarget = hero.findNearestEnemy()"
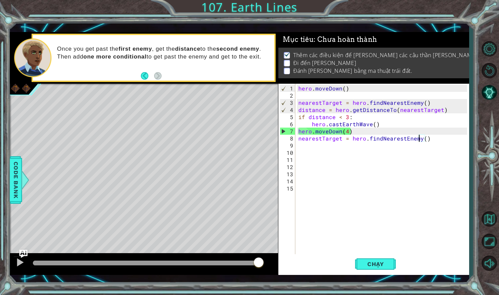
click at [436, 137] on div "hero . [GEOGRAPHIC_DATA] ( ) nearestTarget = hero . findNearestEnemy ( ) distan…" at bounding box center [384, 178] width 174 height 186
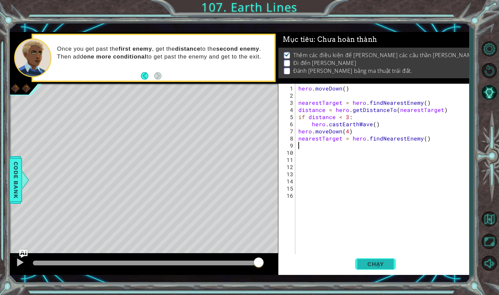
click at [371, 262] on span "Chạy" at bounding box center [376, 263] width 30 height 7
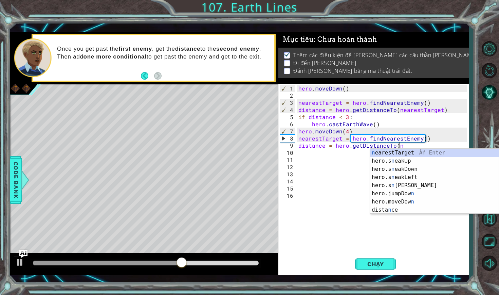
scroll to position [0, 6]
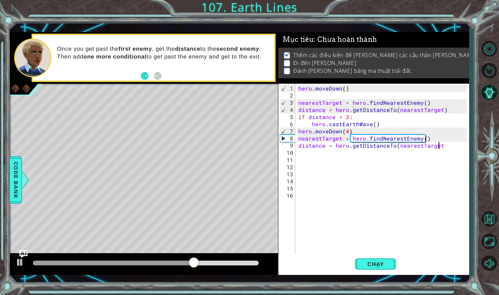
type textarea "distance = hero.getDistanceTo(nearestTarget)"
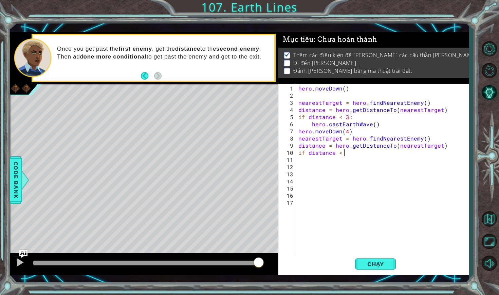
scroll to position [0, 3]
type textarea "if distance < 3:"
type textarea "h"
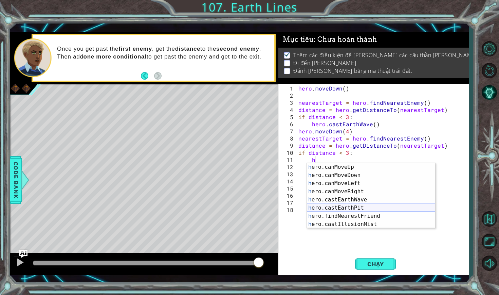
scroll to position [114, 0]
click at [373, 201] on div "h ero.canMoveUp Ấn Enter h ero.canMoveDown Ấn Enter h ero.canMoveLeft Ấn Enter …" at bounding box center [371, 204] width 128 height 82
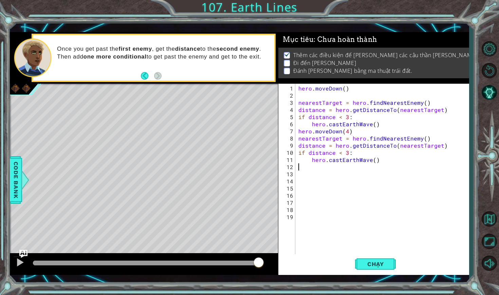
scroll to position [0, 0]
click at [379, 260] on span "Chạy" at bounding box center [376, 263] width 30 height 7
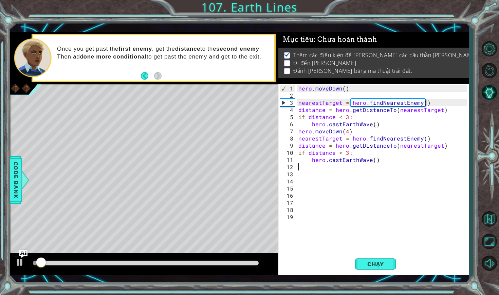
click at [221, 262] on div at bounding box center [146, 262] width 226 height 5
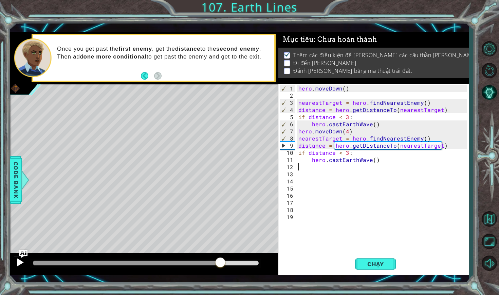
click at [15, 267] on button at bounding box center [20, 263] width 14 height 14
click at [209, 264] on div at bounding box center [129, 262] width 193 height 5
click at [192, 262] on div at bounding box center [112, 262] width 159 height 5
click at [166, 262] on div at bounding box center [99, 262] width 133 height 5
click at [20, 266] on div at bounding box center [20, 262] width 9 height 9
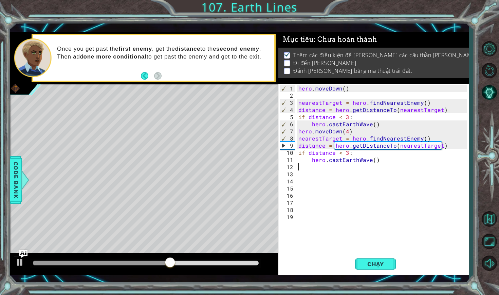
click at [135, 263] on div at bounding box center [101, 262] width 137 height 5
click at [116, 266] on div at bounding box center [145, 263] width 231 height 10
click at [105, 264] on div at bounding box center [69, 262] width 72 height 5
click at [81, 264] on div at bounding box center [69, 262] width 72 height 5
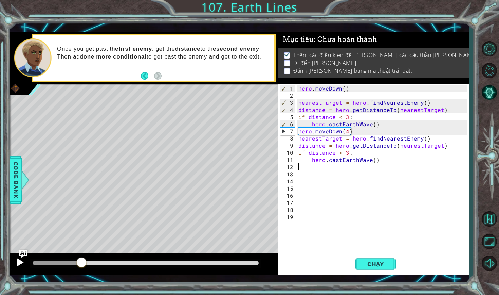
click at [23, 264] on div at bounding box center [20, 262] width 9 height 9
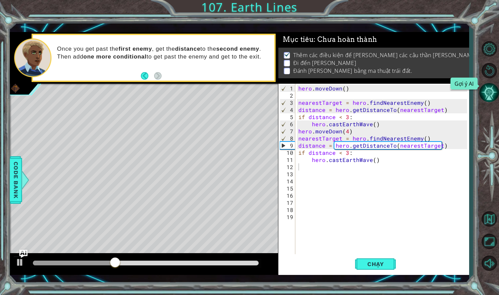
click at [494, 96] on button "Gợi ý AI" at bounding box center [490, 93] width 20 height 20
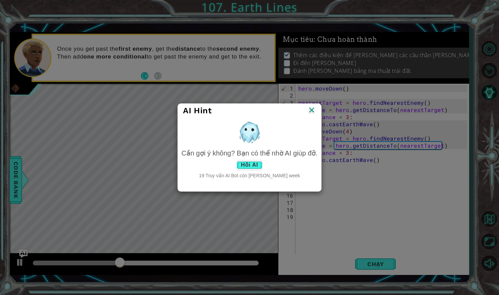
click at [249, 167] on button "Hỏi AI" at bounding box center [250, 164] width 26 height 11
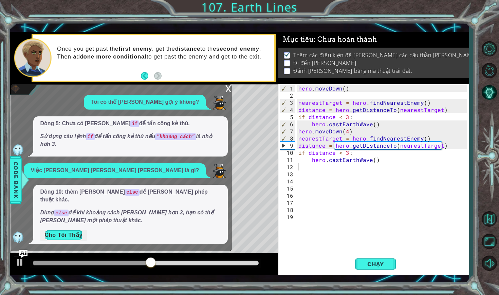
click at [70, 235] on button "Cho Tôi Thấy" at bounding box center [63, 234] width 47 height 11
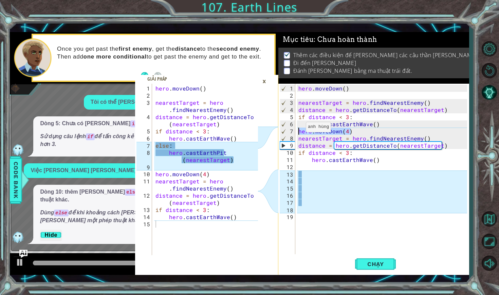
drag, startPoint x: 358, startPoint y: 130, endPoint x: 298, endPoint y: 129, distance: 60.5
click at [298, 129] on div "hero . [GEOGRAPHIC_DATA] ( ) nearestTarget = hero . findNearestEnemy ( ) distan…" at bounding box center [384, 178] width 174 height 186
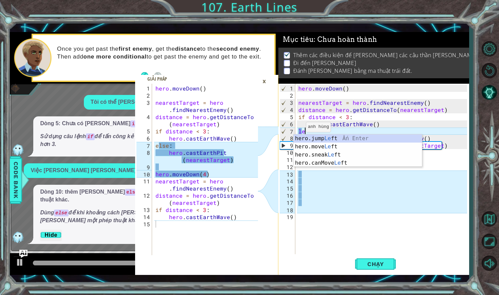
type textarea "l"
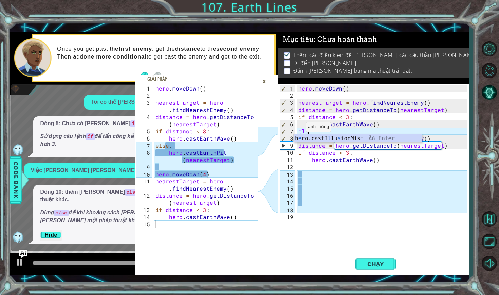
scroll to position [0, 0]
type textarea "else:"
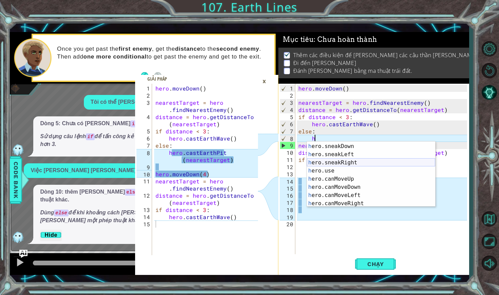
scroll to position [114, 0]
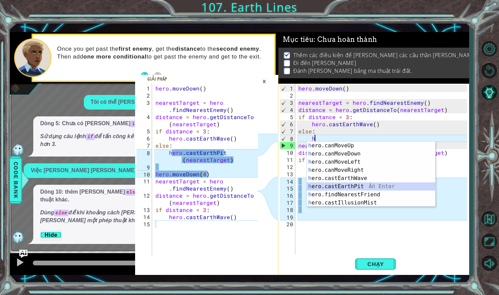
click at [355, 185] on div "h ero.canMoveUp Ấn Enter h ero.canMoveDown Ấn Enter h ero.canMoveLeft Ấn Enter …" at bounding box center [371, 182] width 128 height 82
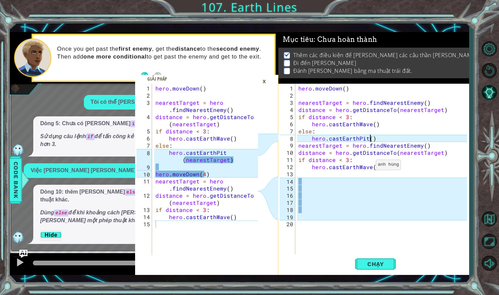
scroll to position [0, 0]
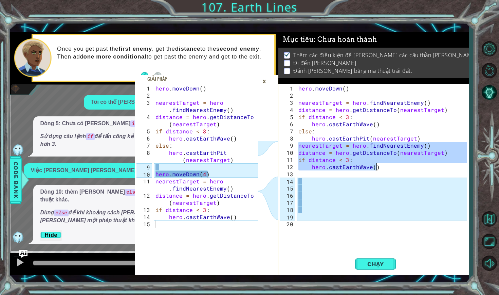
drag, startPoint x: 298, startPoint y: 146, endPoint x: 382, endPoint y: 168, distance: 87.5
click at [382, 168] on div "hero . [GEOGRAPHIC_DATA] ( ) nearestTarget = hero . findNearestEnemy ( ) distan…" at bounding box center [384, 178] width 174 height 186
type textarea "if distance < 3: hero.castEarthWave()"
click at [361, 189] on div "hero . [GEOGRAPHIC_DATA] ( ) nearestTarget = hero . findNearestEnemy ( ) distan…" at bounding box center [384, 178] width 174 height 186
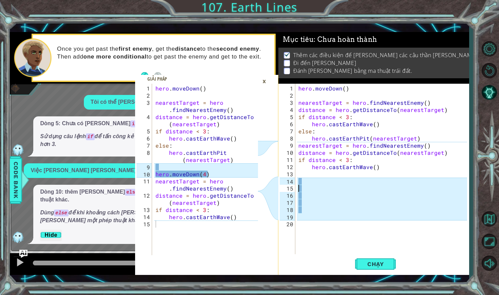
click at [422, 139] on div "hero . [GEOGRAPHIC_DATA] ( ) nearestTarget = hero . findNearestEnemy ( ) distan…" at bounding box center [384, 178] width 174 height 186
type textarea "hero.castEarthPit(nearestTarget)"
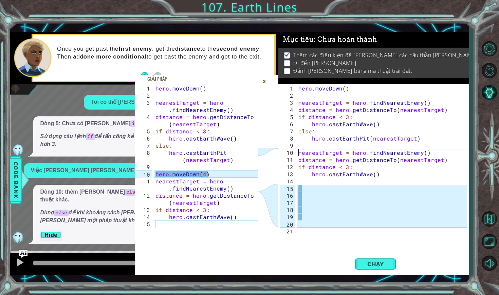
click at [299, 153] on div "hero . [GEOGRAPHIC_DATA] ( ) nearestTarget = hero . findNearestEnemy ( ) distan…" at bounding box center [384, 178] width 174 height 186
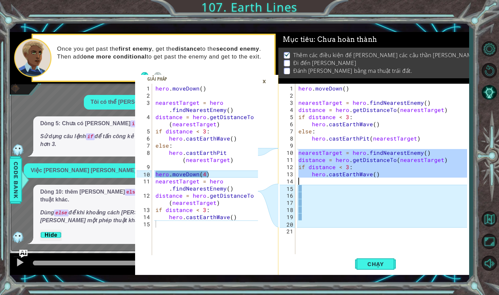
drag, startPoint x: 298, startPoint y: 150, endPoint x: 391, endPoint y: 180, distance: 97.4
click at [391, 180] on div "hero . [GEOGRAPHIC_DATA] ( ) nearestTarget = hero . findNearestEnemy ( ) distan…" at bounding box center [384, 178] width 174 height 186
type textarea "hero.castEarthWave()"
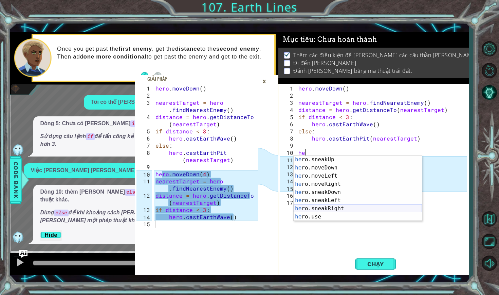
scroll to position [54, 0]
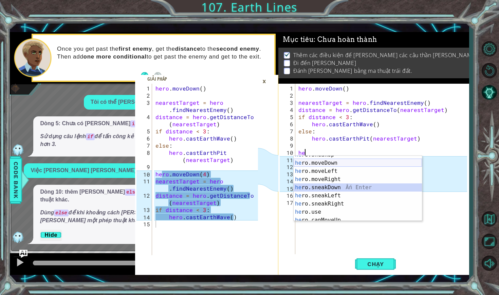
drag, startPoint x: 345, startPoint y: 188, endPoint x: 347, endPoint y: 165, distance: 22.9
click at [347, 165] on div "he ro.sneakUp Ấn Enter he ro.moveDown Ấn Enter he ro.moveLeft Ấn Enter he ro.mo…" at bounding box center [358, 192] width 128 height 82
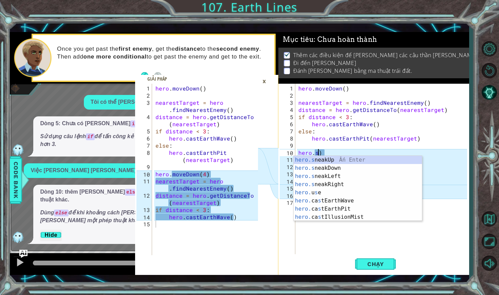
scroll to position [0, 0]
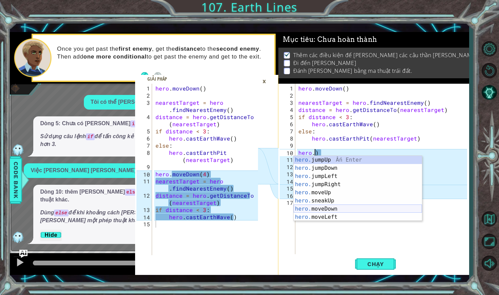
click at [329, 210] on div "hero. jumpUp Ấn Enter hero. jumpDown Ấn Enter hero. jumpLeft Ấn Enter hero. jum…" at bounding box center [358, 197] width 128 height 82
type textarea "hero.moveDown(1)"
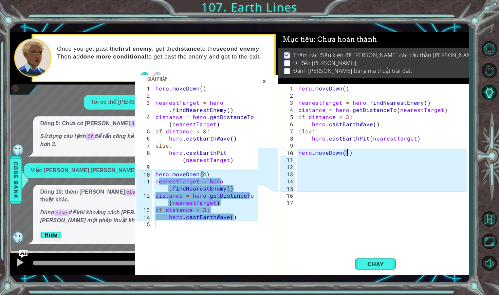
click at [354, 156] on div "hero . [GEOGRAPHIC_DATA] ( ) nearestTarget = hero . findNearestEnemy ( ) distan…" at bounding box center [384, 178] width 174 height 186
click at [348, 153] on div "hero . [GEOGRAPHIC_DATA] ( ) nearestTarget = hero . findNearestEnemy ( ) distan…" at bounding box center [384, 178] width 174 height 186
type textarea "hero.moveDown(4)"
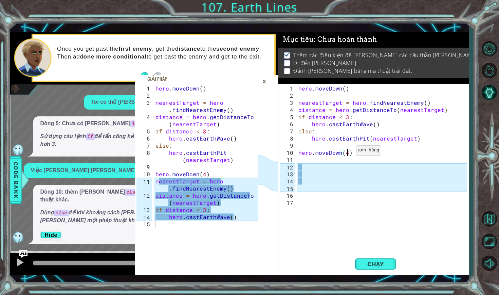
scroll to position [0, 3]
click at [298, 160] on div "hero . [GEOGRAPHIC_DATA] ( ) nearestTarget = hero . findNearestEnemy ( ) distan…" at bounding box center [384, 178] width 174 height 186
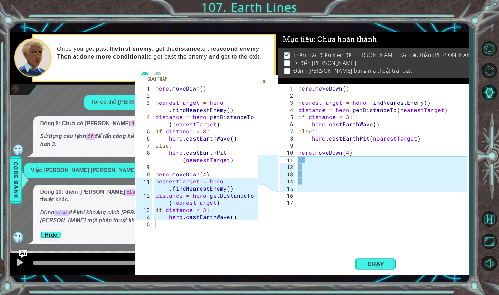
type textarea "e"
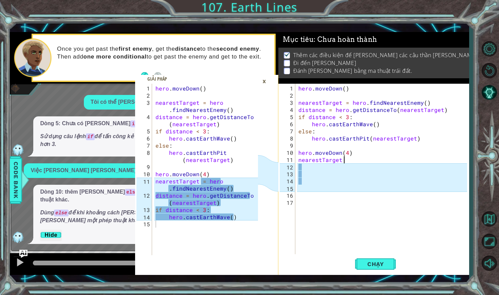
scroll to position [0, 3]
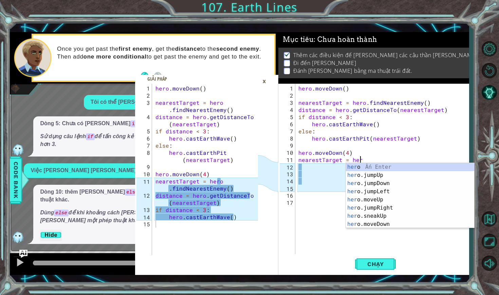
type textarea "nearestTarget = hero"
type textarea "nearestTarget = hero.f"
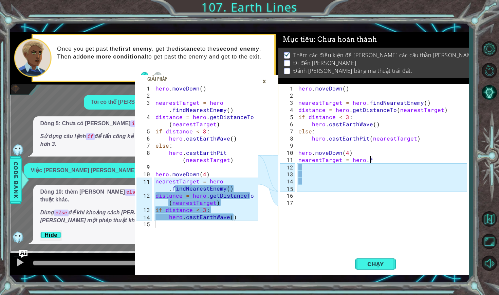
scroll to position [0, 0]
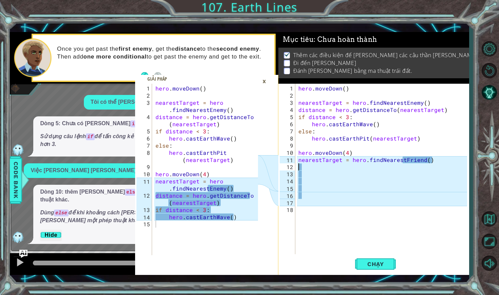
type textarea "E"
drag, startPoint x: 404, startPoint y: 160, endPoint x: 422, endPoint y: 160, distance: 17.7
click at [422, 160] on div "hero . [GEOGRAPHIC_DATA] ( ) nearestTarget = hero . findNearestEnemy ( ) distan…" at bounding box center [384, 178] width 174 height 186
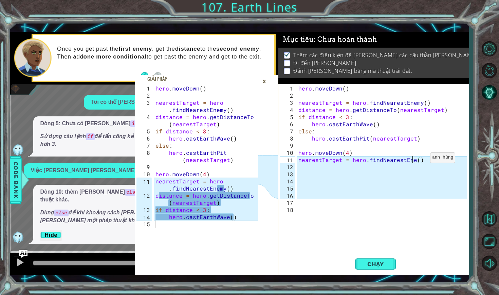
scroll to position [0, 7]
type textarea "nearestTarget = hero.findNearestEnemy()"
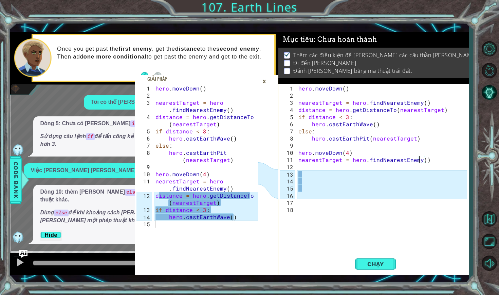
click at [302, 170] on div "hero . [GEOGRAPHIC_DATA] ( ) nearestTarget = hero . findNearestEnemy ( ) distan…" at bounding box center [384, 178] width 174 height 186
click at [295, 167] on div "1 2 3 4 5 6 7 8 9 10 11 12 13 14 15 16 17 18" at bounding box center [288, 169] width 16 height 171
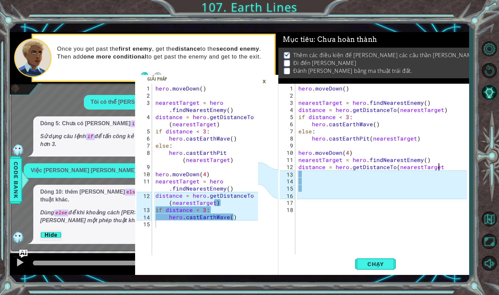
type textarea "distance = hero.getDistanceTo(nearestTarget)"
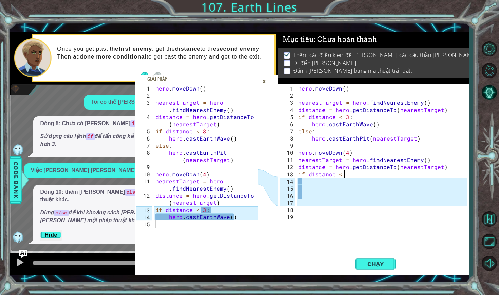
scroll to position [0, 3]
type textarea "if distance < 3:"
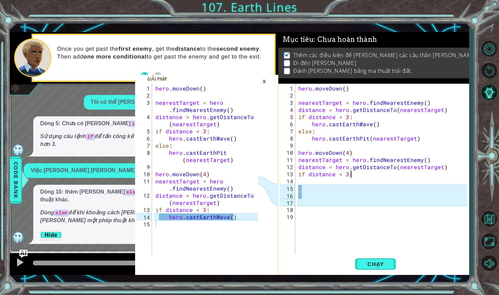
scroll to position [0, 0]
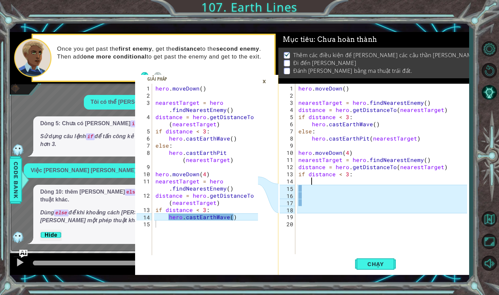
type textarea "h"
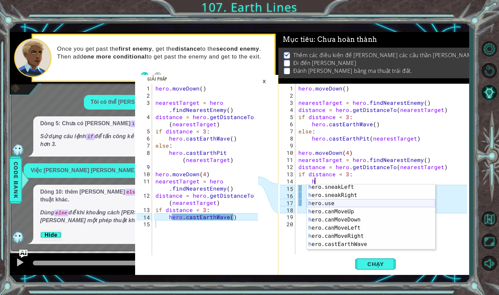
scroll to position [114, 0]
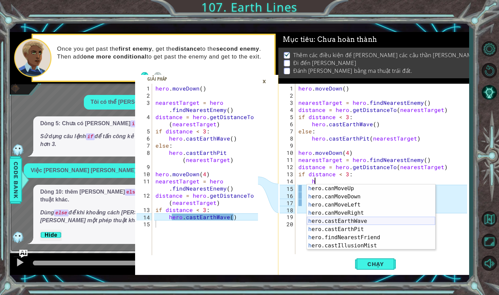
click at [327, 221] on div "h ero.canMoveUp Ấn Enter h ero.canMoveDown Ấn Enter h ero.canMoveLeft Ấn Enter …" at bounding box center [371, 225] width 128 height 82
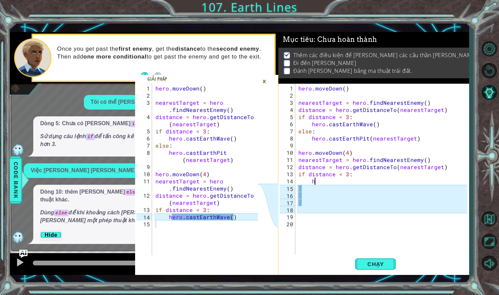
scroll to position [0, 0]
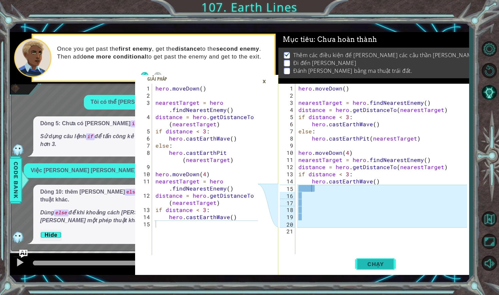
click at [378, 263] on span "Chạy" at bounding box center [376, 263] width 30 height 7
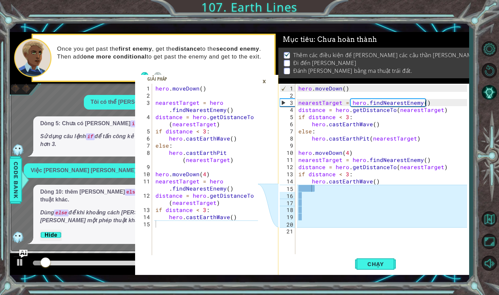
click at [265, 82] on div "×" at bounding box center [264, 81] width 11 height 12
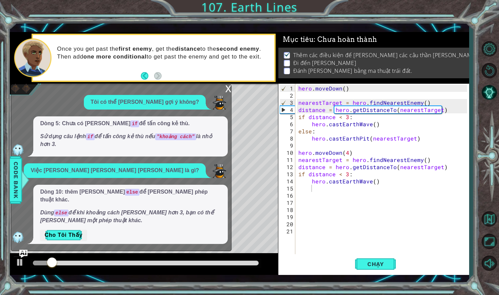
click at [226, 91] on div "x" at bounding box center [228, 88] width 6 height 7
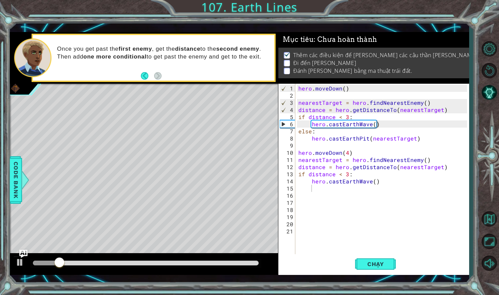
click at [209, 263] on div at bounding box center [146, 262] width 226 height 5
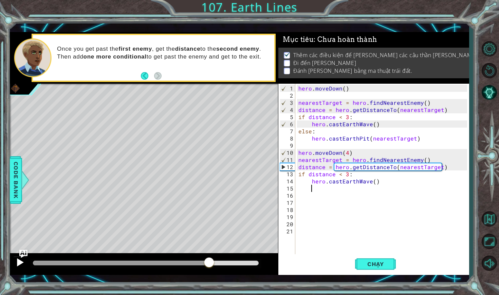
click at [16, 262] on div at bounding box center [20, 262] width 9 height 9
click at [195, 266] on div at bounding box center [145, 263] width 231 height 10
click at [172, 262] on div at bounding box center [102, 262] width 139 height 5
click at [491, 100] on button "Gợi ý AI" at bounding box center [490, 93] width 20 height 20
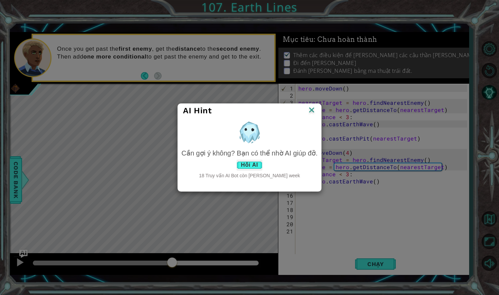
click at [237, 167] on button "Hỏi AI" at bounding box center [250, 164] width 26 height 11
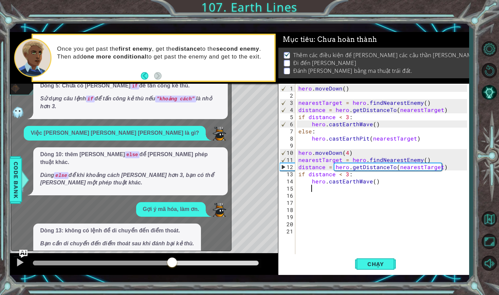
scroll to position [12, 0]
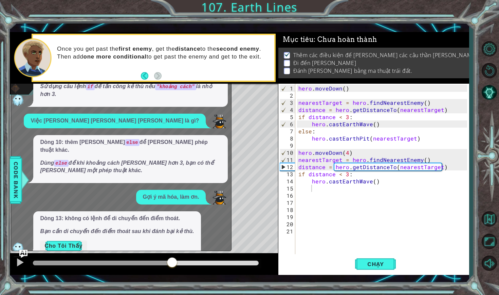
click at [79, 240] on button "Cho Tôi Thấy" at bounding box center [63, 245] width 47 height 11
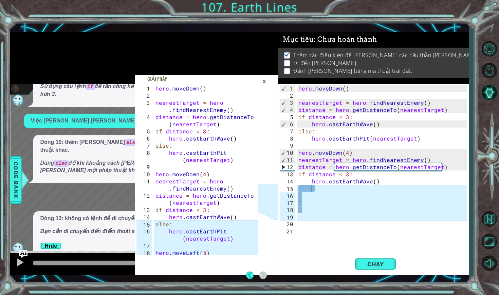
scroll to position [0, 0]
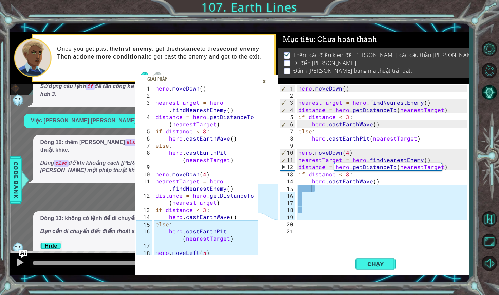
click at [302, 188] on div "hero . [GEOGRAPHIC_DATA] ( ) nearestTarget = hero . findNearestEnemy ( ) distan…" at bounding box center [384, 178] width 174 height 186
click at [300, 188] on div "hero . [GEOGRAPHIC_DATA] ( ) nearestTarget = hero . findNearestEnemy ( ) distan…" at bounding box center [384, 178] width 174 height 186
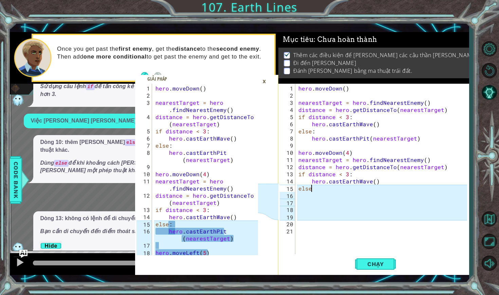
scroll to position [0, 1]
type textarea "else:"
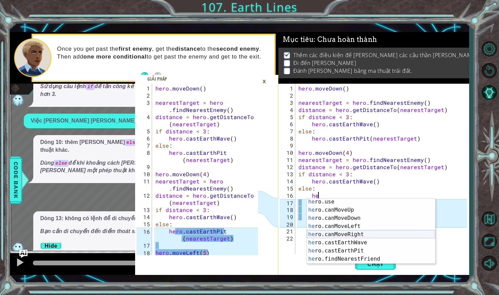
scroll to position [114, 0]
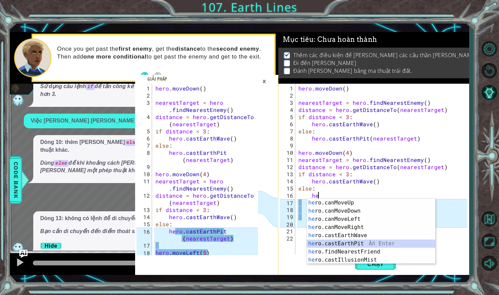
click at [332, 245] on div "he ro.canMoveUp Ấn Enter he ro.canMoveDown Ấn Enter he ro.canMoveLeft Ấn Enter …" at bounding box center [371, 239] width 128 height 82
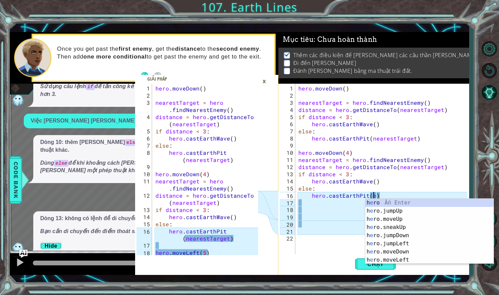
scroll to position [0, 4]
type textarea "hero.castEarthPit(nearestTarget)"
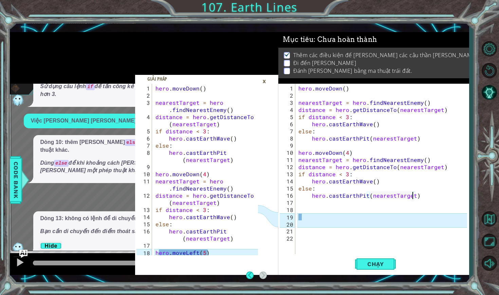
scroll to position [0, 0]
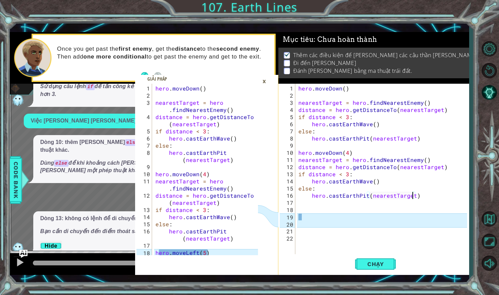
click at [304, 211] on div "hero . [GEOGRAPHIC_DATA] ( ) nearestTarget = hero . findNearestEnemy ( ) distan…" at bounding box center [384, 178] width 174 height 186
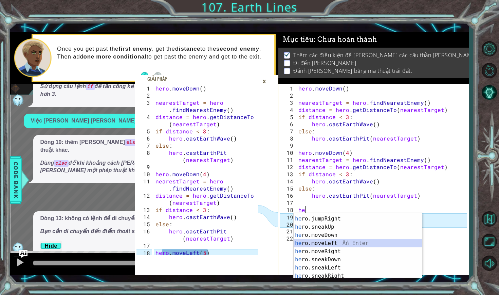
click at [316, 242] on div "he ro.moveUp Ấn Enter he ro.jumpRight Ấn Enter he ro.sneakUp Ấn Enter he ro.mov…" at bounding box center [358, 247] width 128 height 82
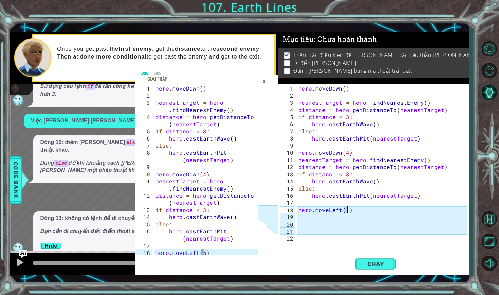
scroll to position [0, 3]
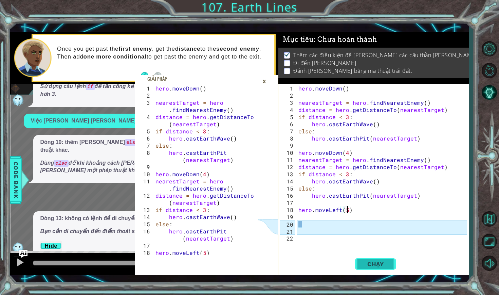
type textarea "hero.moveLeft(5)"
click at [383, 264] on span "Chạy" at bounding box center [376, 263] width 30 height 7
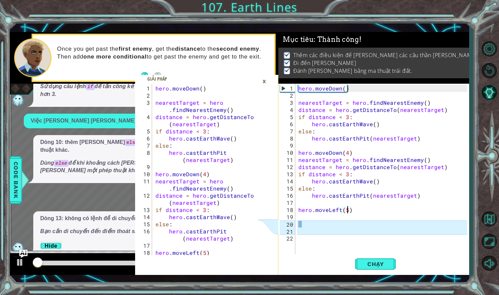
scroll to position [7, 0]
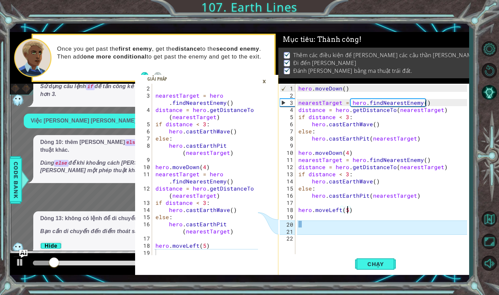
click at [265, 81] on div "×" at bounding box center [264, 81] width 11 height 12
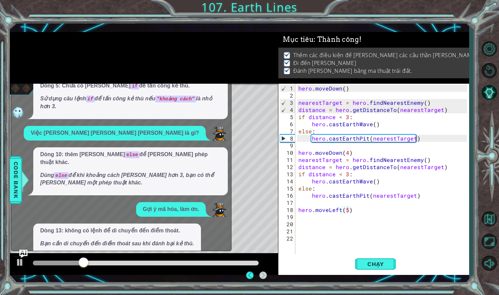
scroll to position [0, 0]
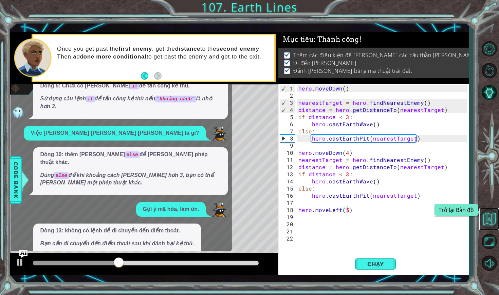
click at [492, 224] on button "Trở lại Bản đồ" at bounding box center [490, 219] width 20 height 20
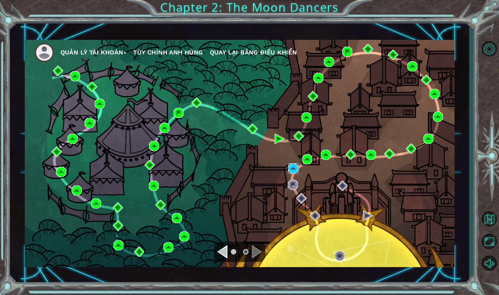
click at [293, 169] on img at bounding box center [293, 168] width 10 height 10
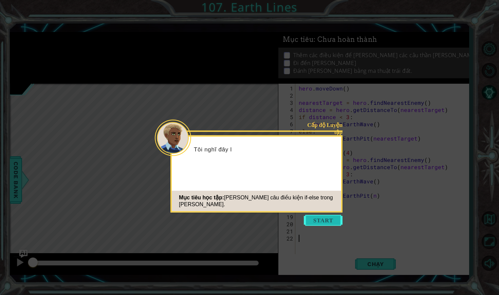
click at [315, 223] on button "Start" at bounding box center [323, 220] width 39 height 11
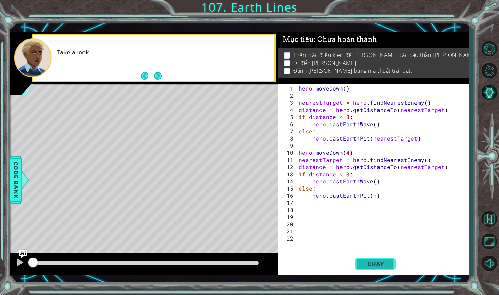
click at [368, 261] on span "Chạy" at bounding box center [376, 263] width 30 height 7
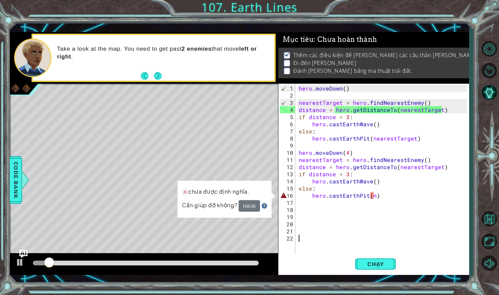
click at [374, 198] on div "hero . [GEOGRAPHIC_DATA] ( ) nearestTarget = hero . findNearestEnemy ( ) distan…" at bounding box center [384, 178] width 173 height 186
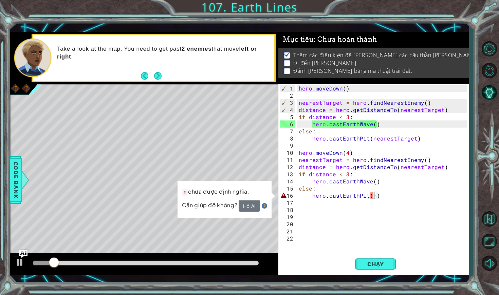
scroll to position [0, 5]
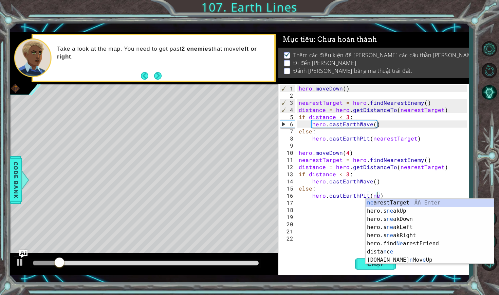
type textarea "hero.castEarthPit(nearestTarget)"
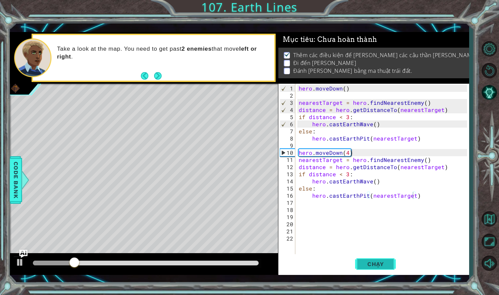
click at [371, 259] on button "Chạy" at bounding box center [375, 263] width 41 height 19
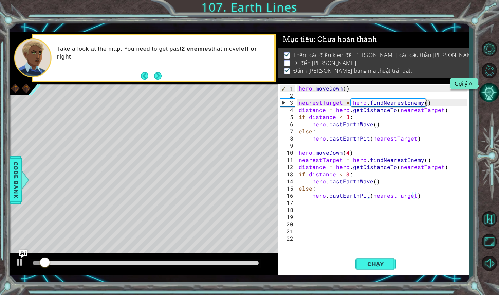
click at [485, 94] on button "Gợi ý AI" at bounding box center [490, 93] width 20 height 20
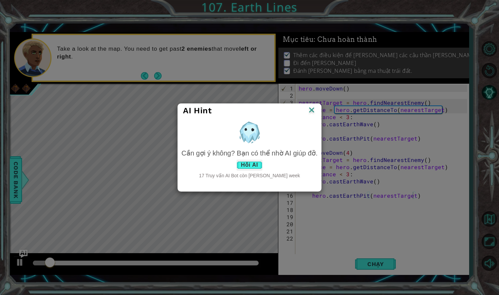
click at [253, 166] on button "Hỏi AI" at bounding box center [250, 164] width 26 height 11
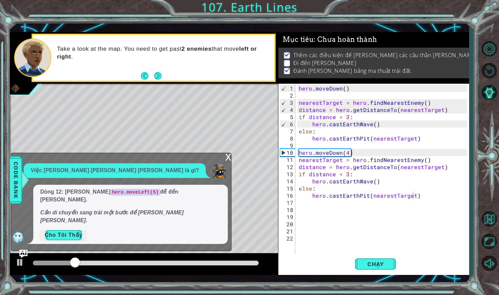
click at [77, 232] on button "Cho Tôi Thấy" at bounding box center [63, 234] width 47 height 11
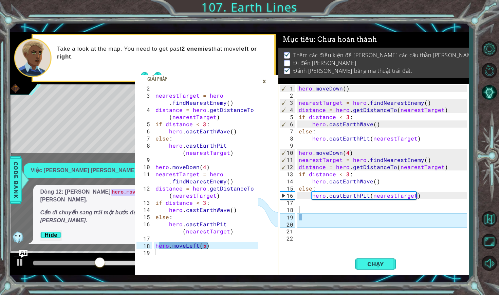
scroll to position [0, 0]
click at [308, 209] on div "hero . [GEOGRAPHIC_DATA] ( ) nearestTarget = hero . findNearestEnemy ( ) distan…" at bounding box center [384, 178] width 173 height 186
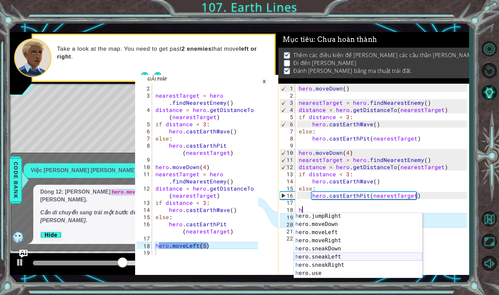
scroll to position [50, 0]
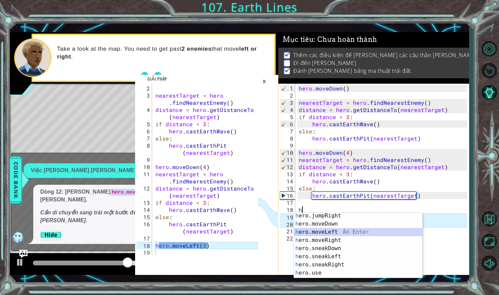
click at [320, 232] on div "h ero.jumpRight Ấn Enter h ero.moveDown Ấn Enter h ero.moveLeft Ấn Enter h ero.…" at bounding box center [358, 252] width 128 height 82
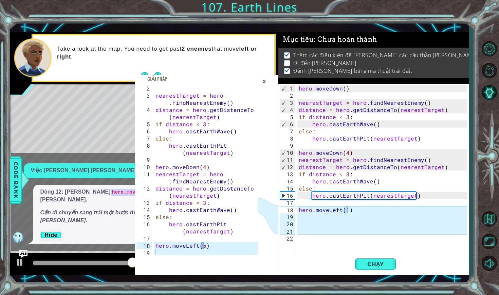
type textarea "hero.moveLeft(5)"
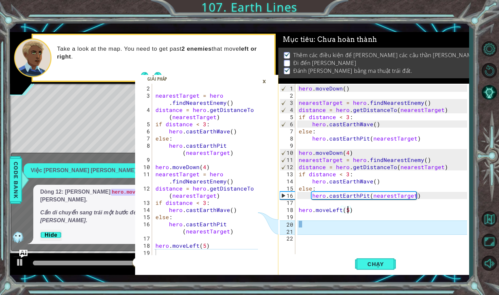
scroll to position [0, 0]
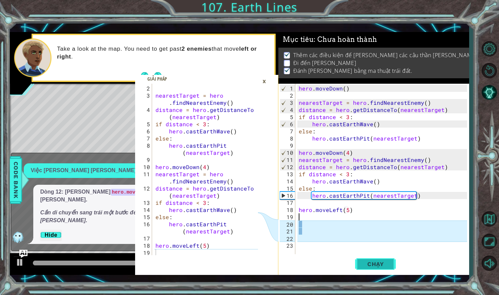
click at [380, 267] on button "Chạy" at bounding box center [375, 263] width 41 height 19
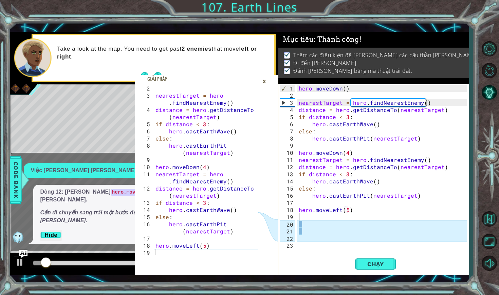
click at [262, 78] on div "×" at bounding box center [264, 81] width 11 height 12
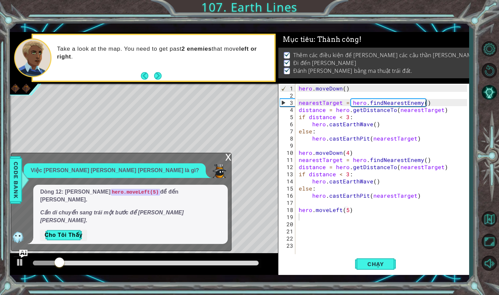
click at [227, 160] on div "x" at bounding box center [228, 156] width 6 height 7
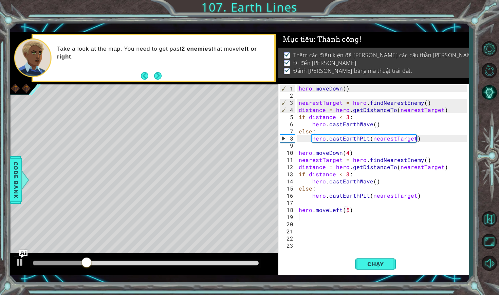
click at [247, 262] on div at bounding box center [146, 262] width 226 height 5
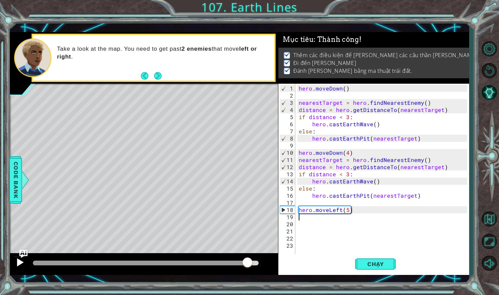
click at [18, 266] on div at bounding box center [20, 262] width 9 height 9
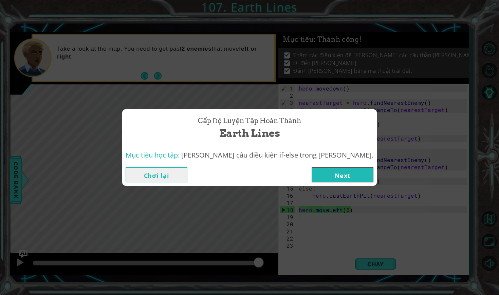
click at [332, 177] on button "Next" at bounding box center [343, 174] width 62 height 15
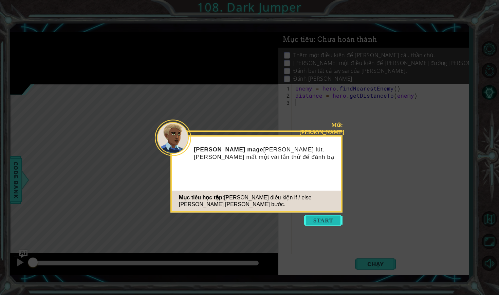
click at [316, 218] on button "Start" at bounding box center [323, 220] width 39 height 11
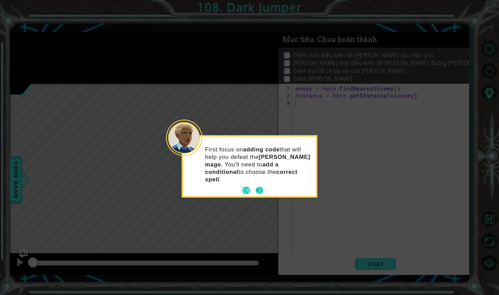
click at [261, 184] on button "Next" at bounding box center [259, 190] width 12 height 12
